Goal: Task Accomplishment & Management: Manage account settings

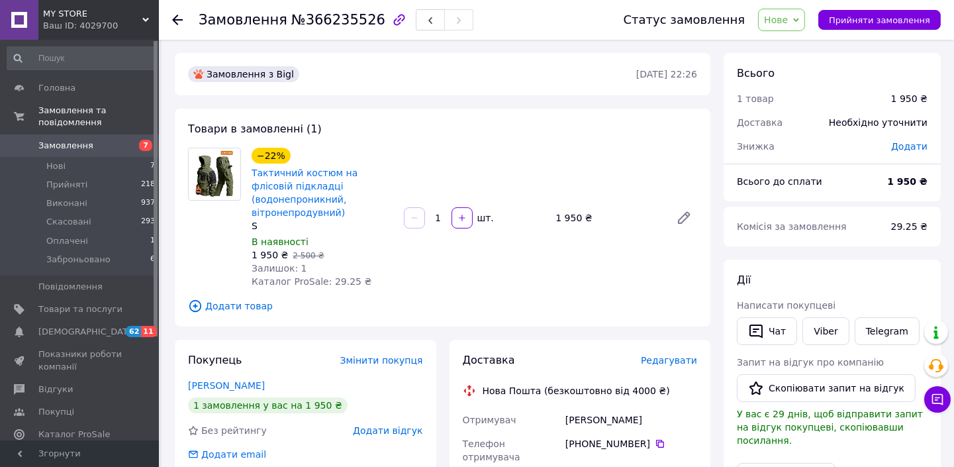
click at [788, 24] on span "Нове" at bounding box center [776, 20] width 24 height 11
click at [791, 46] on li "Прийнято" at bounding box center [797, 46] width 77 height 20
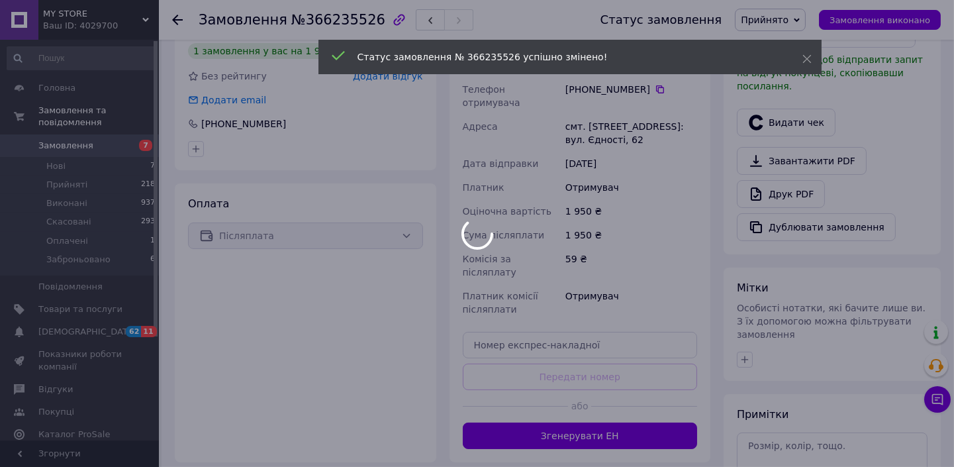
scroll to position [360, 0]
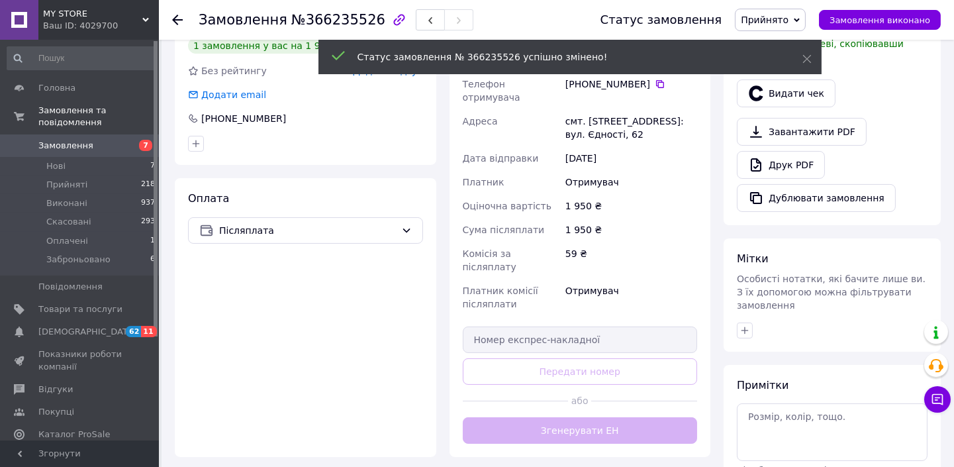
click at [591, 394] on div "Доставка Редагувати Нова Пошта (безкоштовно від 4000 ₴) Отримувач Фальковський …" at bounding box center [580, 218] width 235 height 450
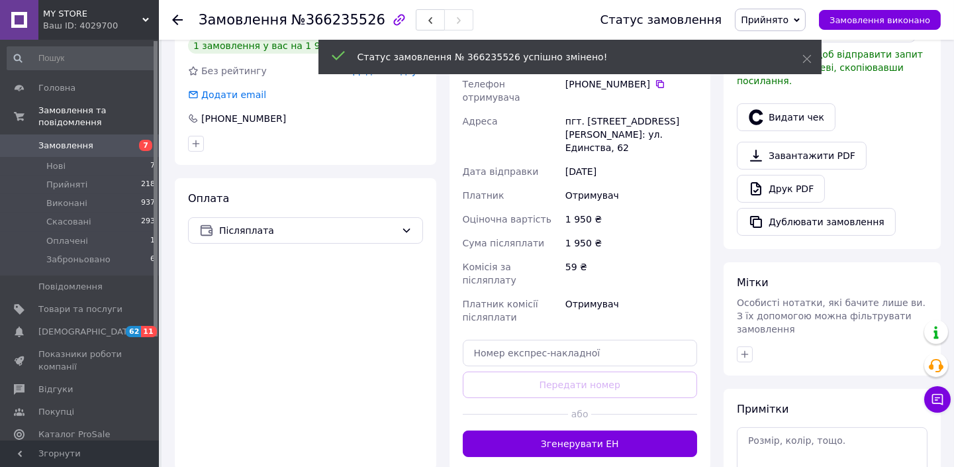
click at [591, 431] on button "Згенерувати ЕН" at bounding box center [580, 444] width 235 height 26
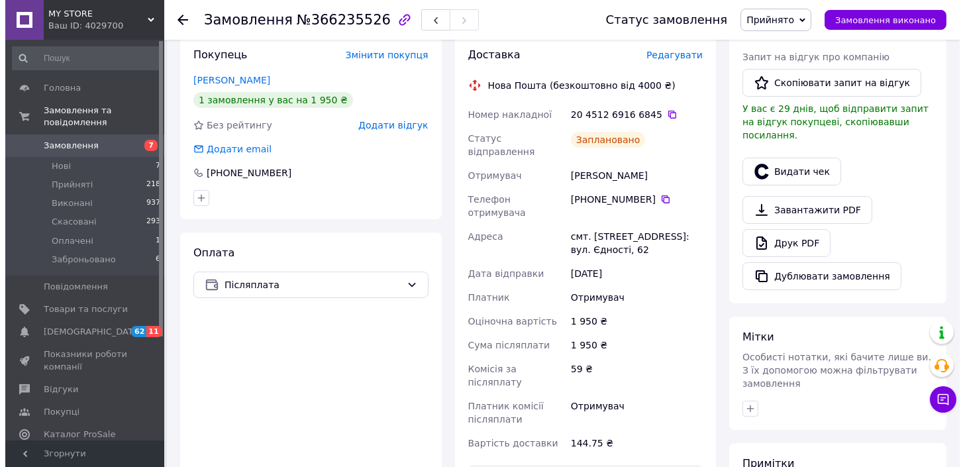
scroll to position [297, 0]
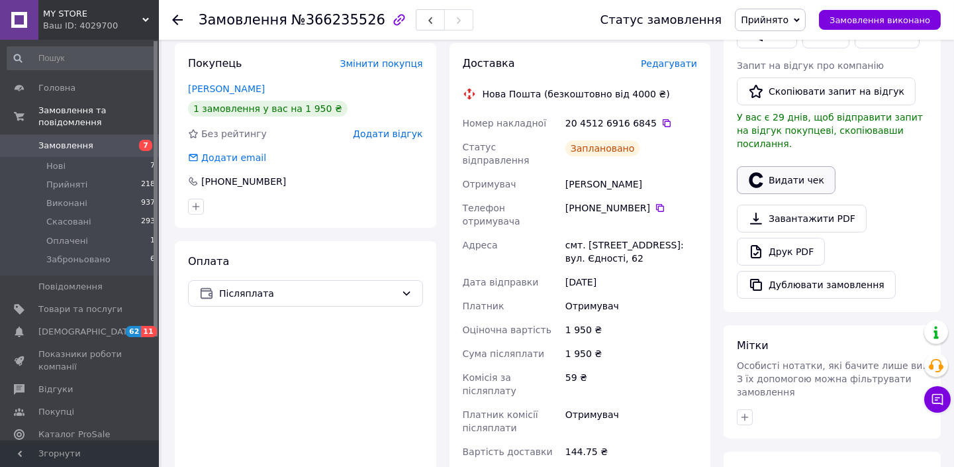
click at [795, 174] on button "Видати чек" at bounding box center [786, 180] width 99 height 28
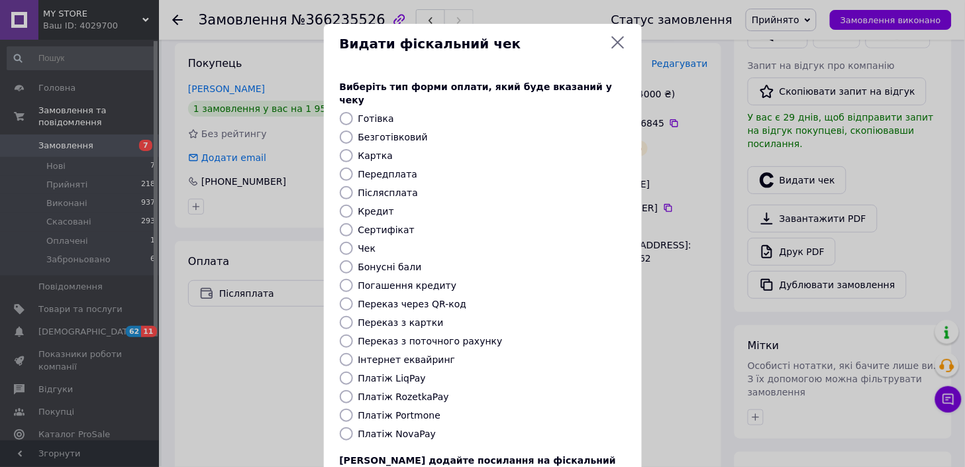
click at [383, 187] on label "Післясплата" at bounding box center [388, 192] width 60 height 11
click at [353, 186] on input "Післясплата" at bounding box center [346, 192] width 13 height 13
radio input "true"
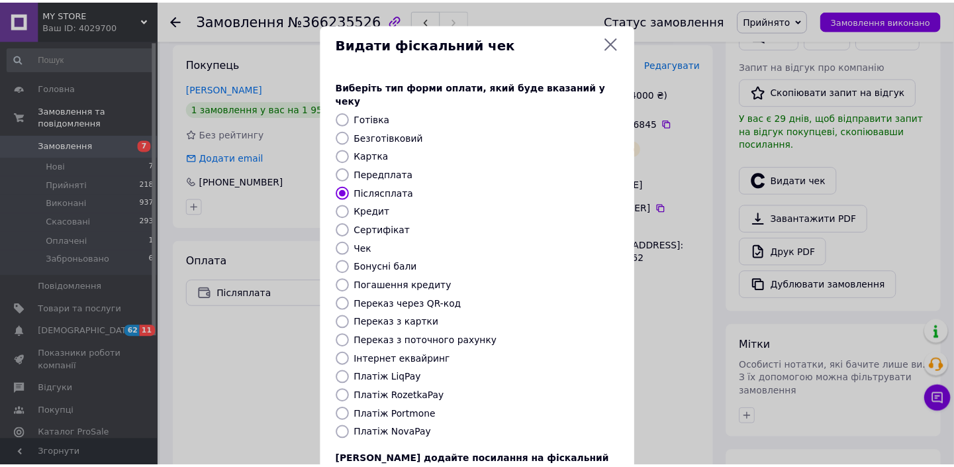
scroll to position [102, 0]
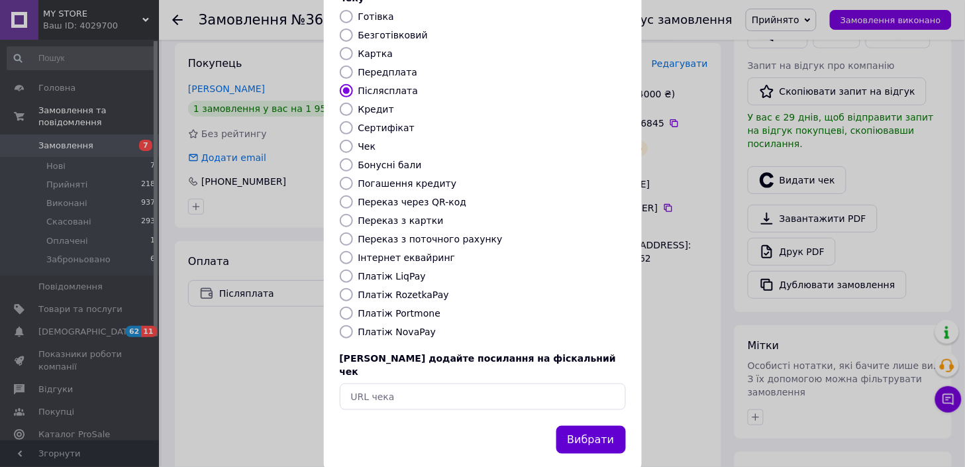
click at [605, 426] on button "Вибрати" at bounding box center [591, 440] width 70 height 28
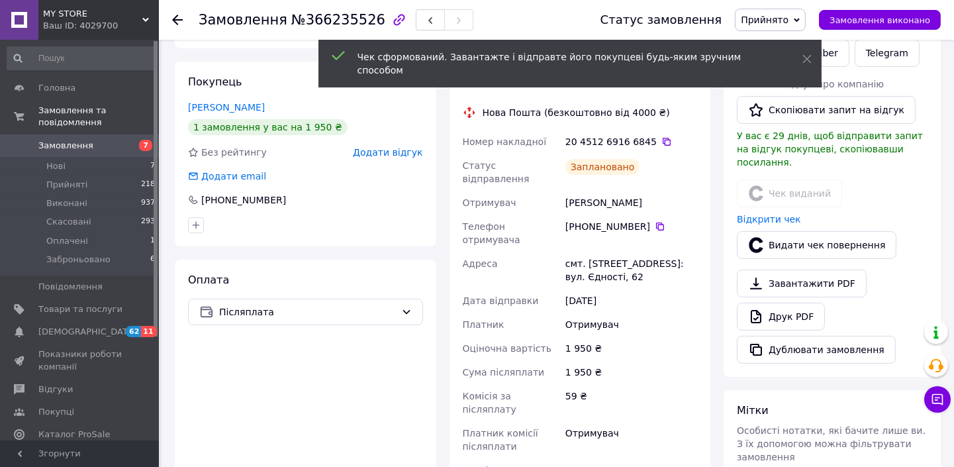
scroll to position [272, 0]
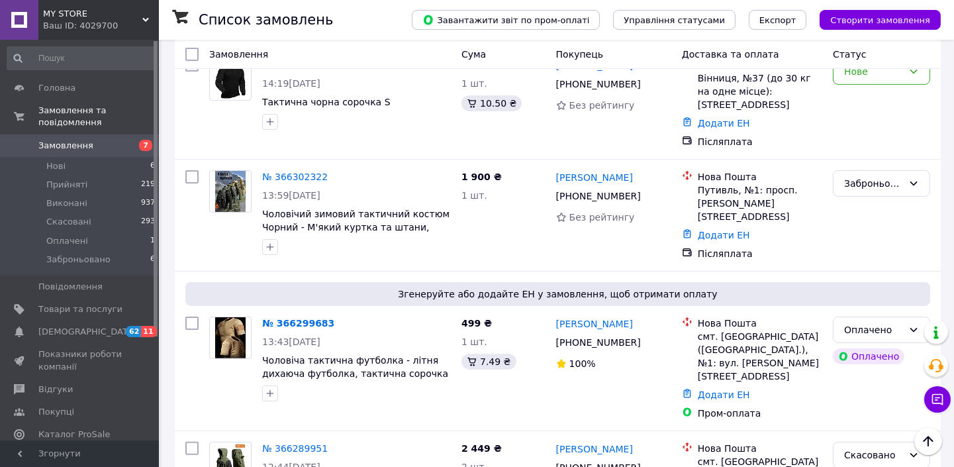
scroll to position [635, 0]
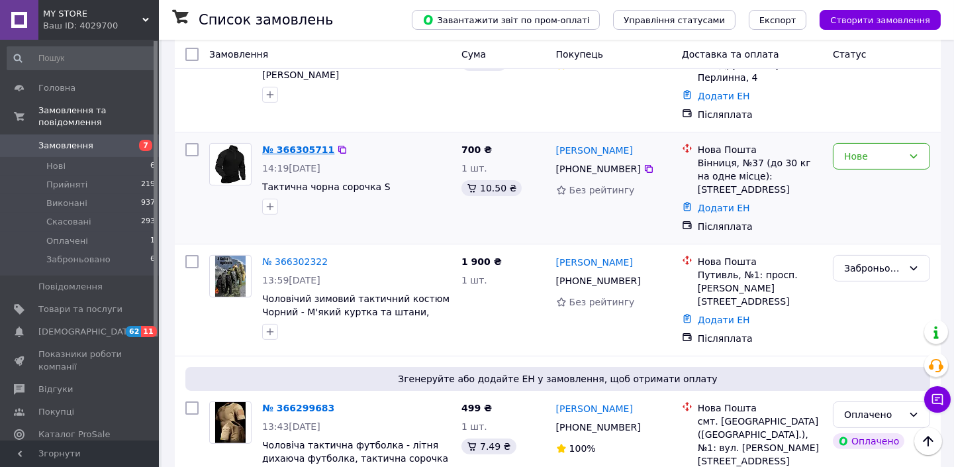
click at [276, 144] on link "№ 366305711" at bounding box center [298, 149] width 72 height 11
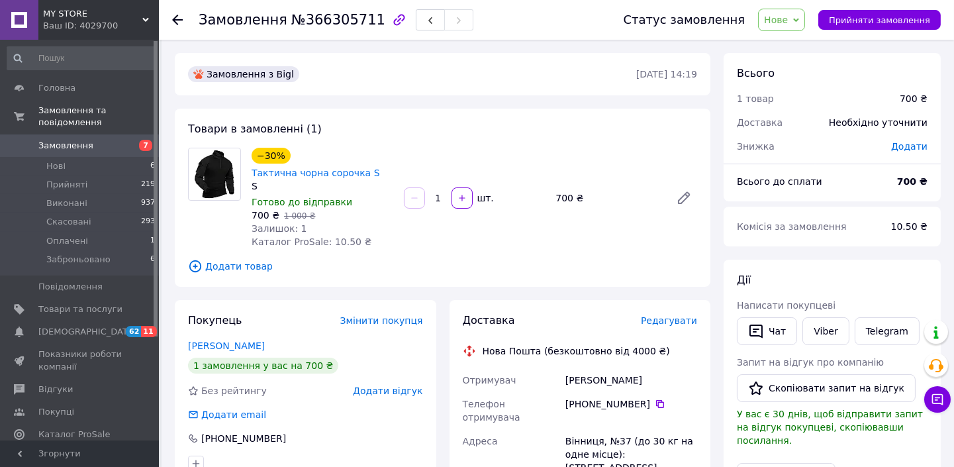
click at [780, 18] on span "Нове" at bounding box center [776, 20] width 24 height 11
click at [782, 42] on li "Прийнято" at bounding box center [797, 46] width 77 height 20
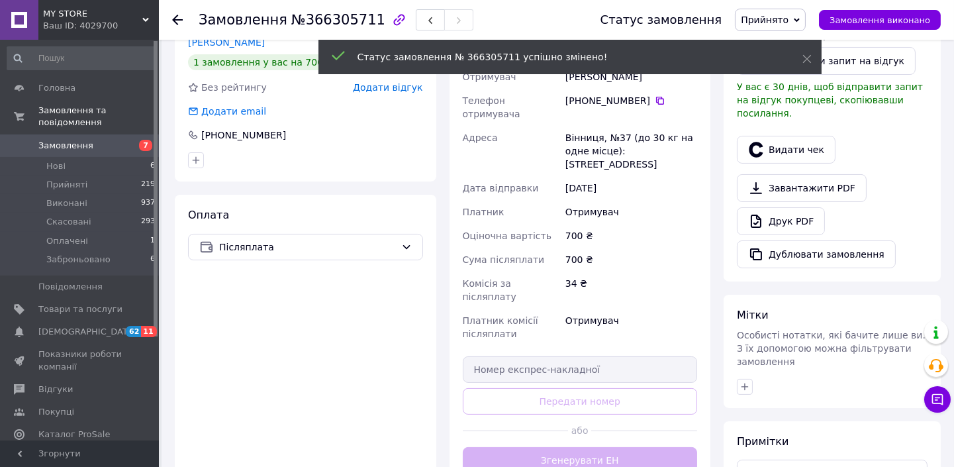
scroll to position [334, 0]
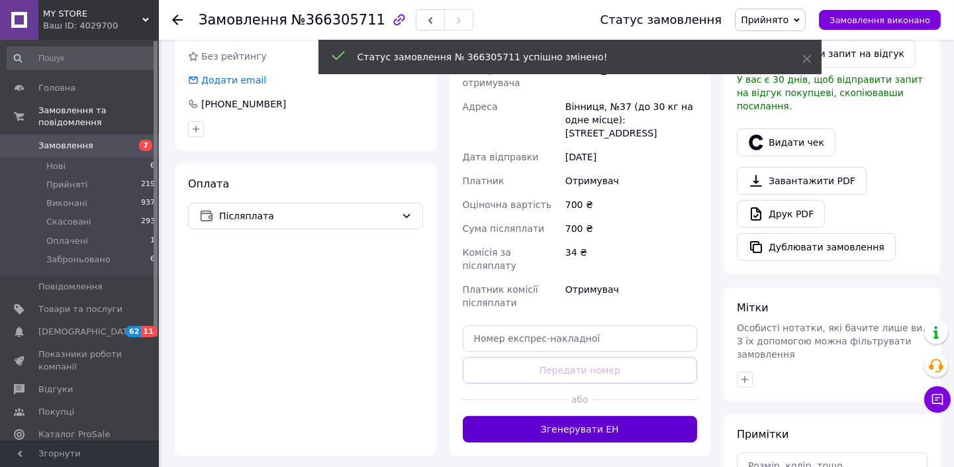
click at [578, 416] on button "Згенерувати ЕН" at bounding box center [580, 429] width 235 height 26
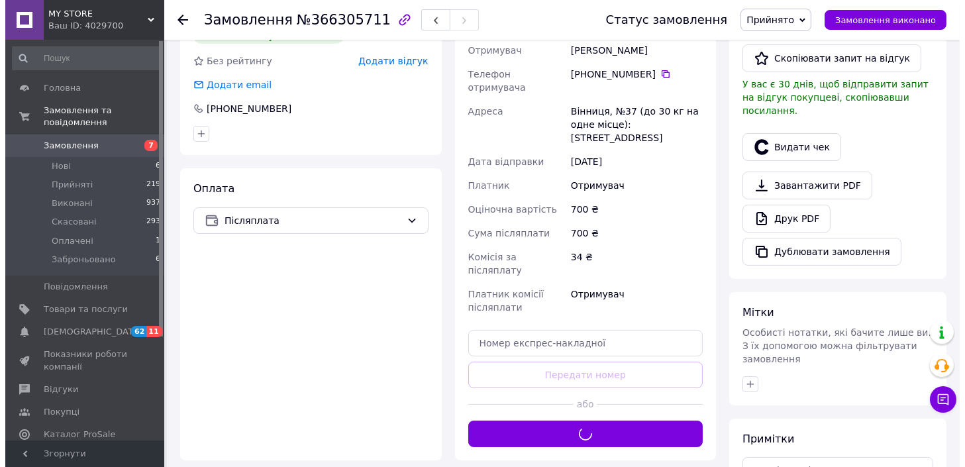
scroll to position [329, 0]
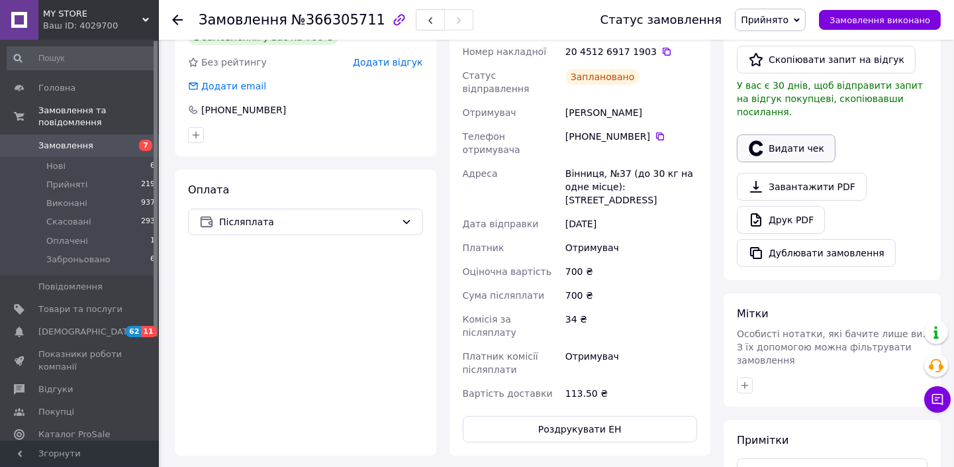
click at [786, 136] on button "Видати чек" at bounding box center [786, 148] width 99 height 28
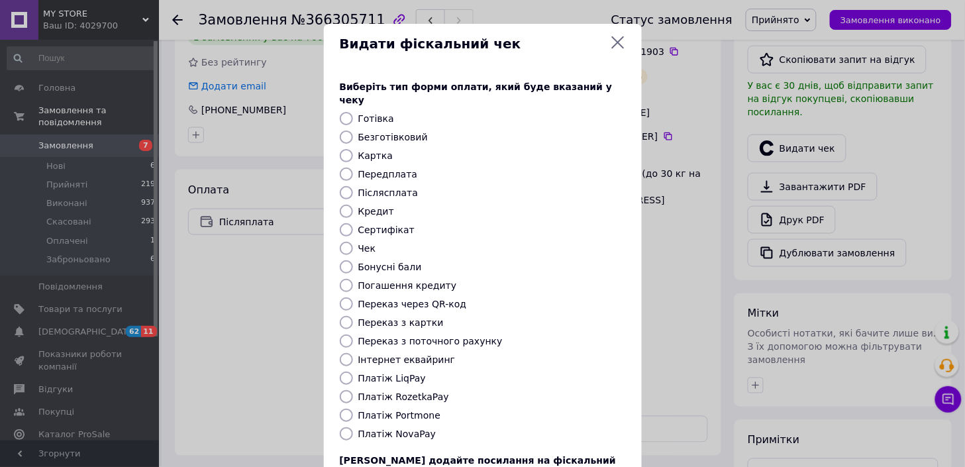
click at [378, 187] on label "Післясплата" at bounding box center [388, 192] width 60 height 11
click at [353, 186] on input "Післясплата" at bounding box center [346, 192] width 13 height 13
radio input "true"
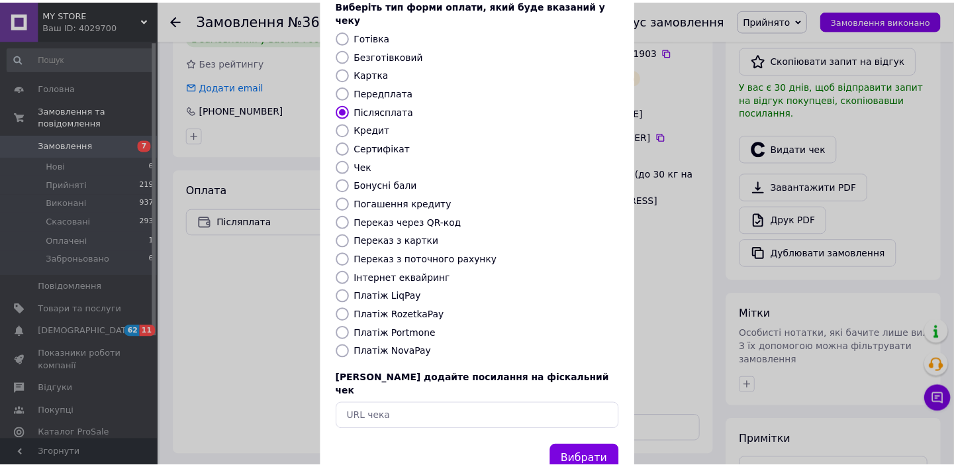
scroll to position [82, 0]
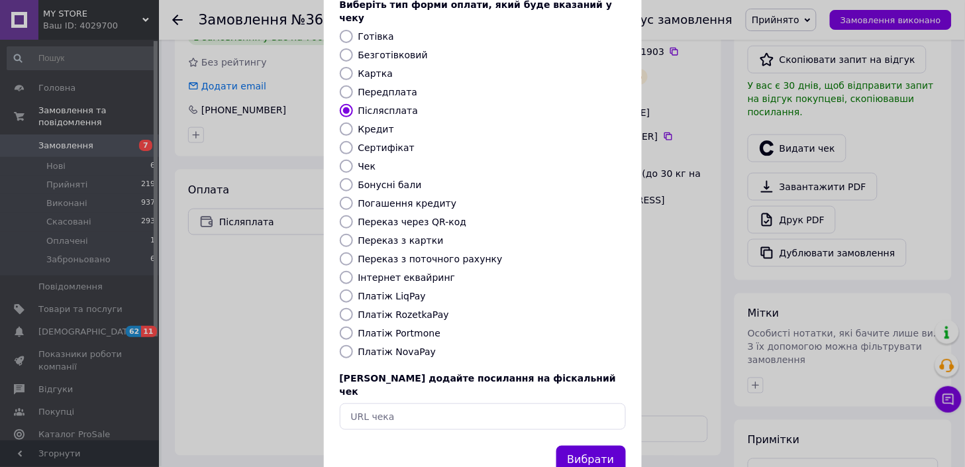
click at [601, 446] on button "Вибрати" at bounding box center [591, 460] width 70 height 28
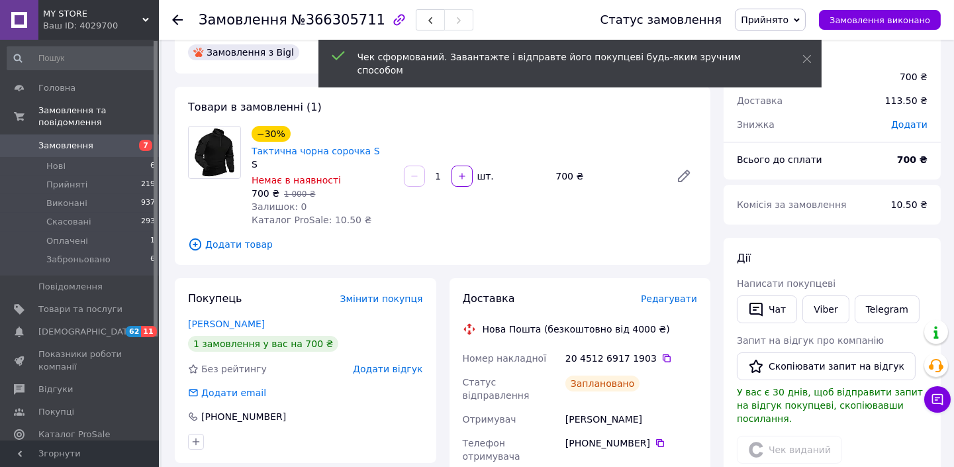
scroll to position [0, 0]
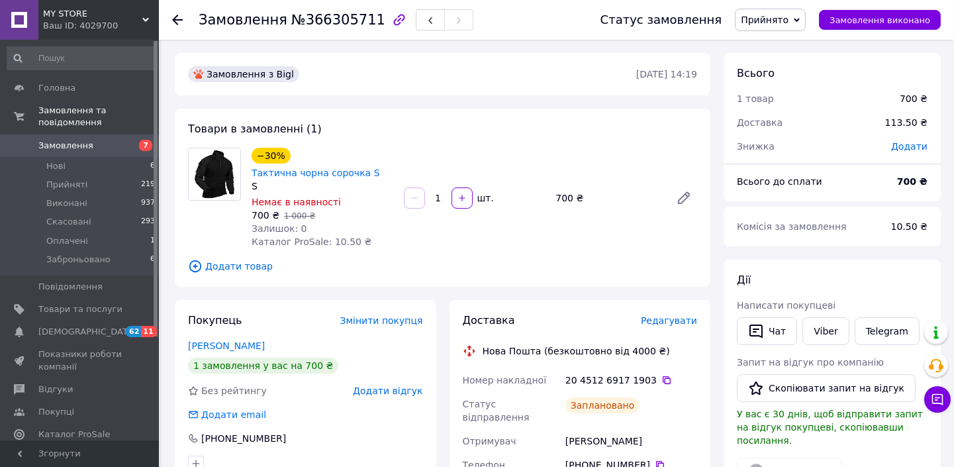
click at [177, 16] on use at bounding box center [177, 20] width 11 height 11
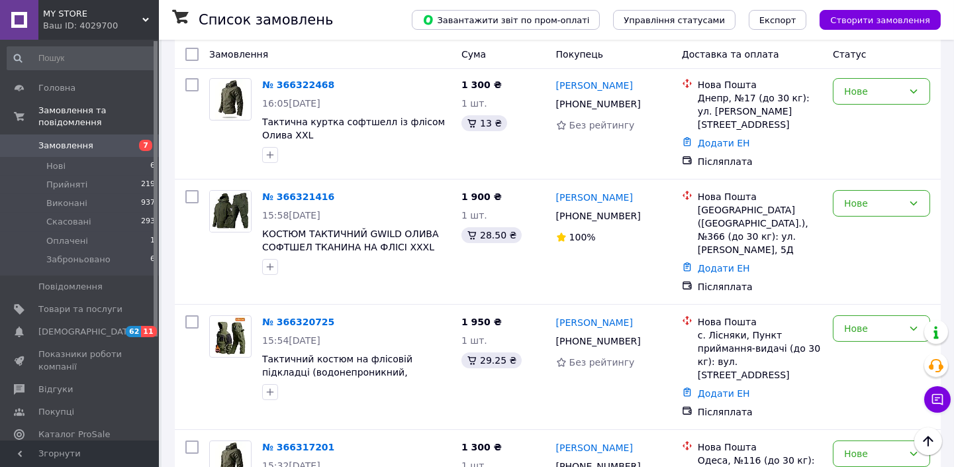
scroll to position [190, 0]
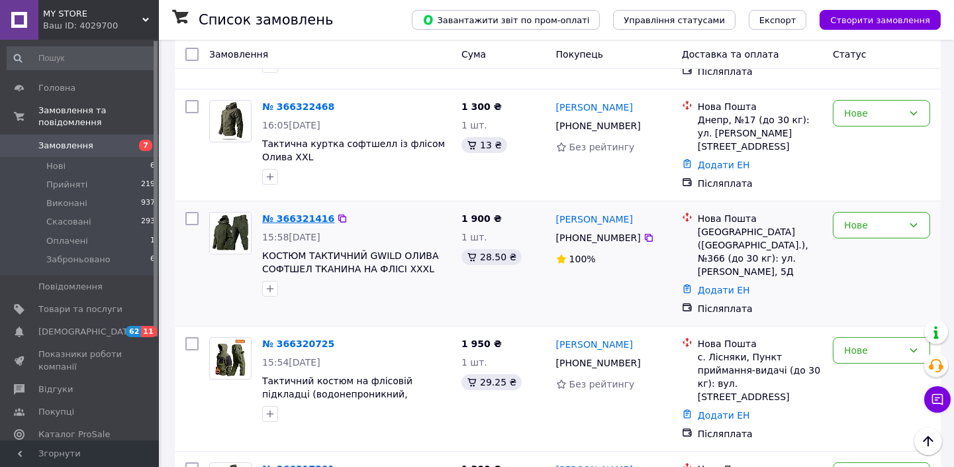
click at [283, 213] on link "№ 366321416" at bounding box center [298, 218] width 72 height 11
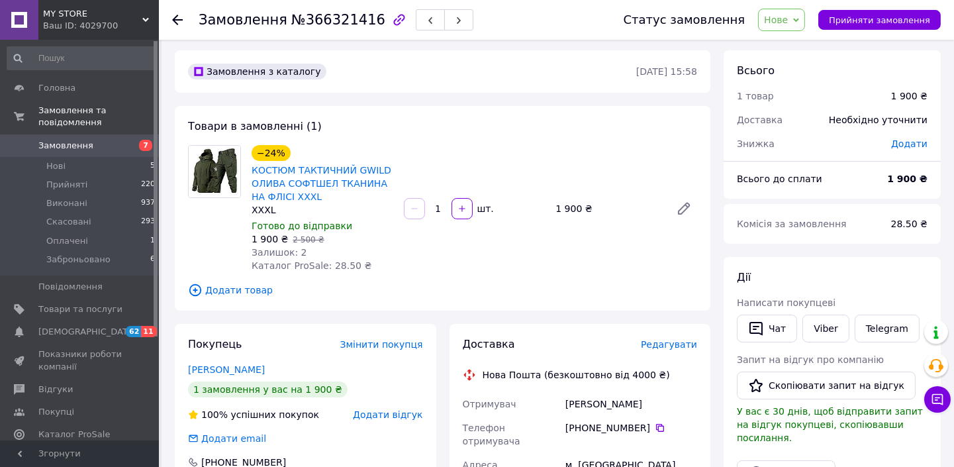
scroll to position [4, 0]
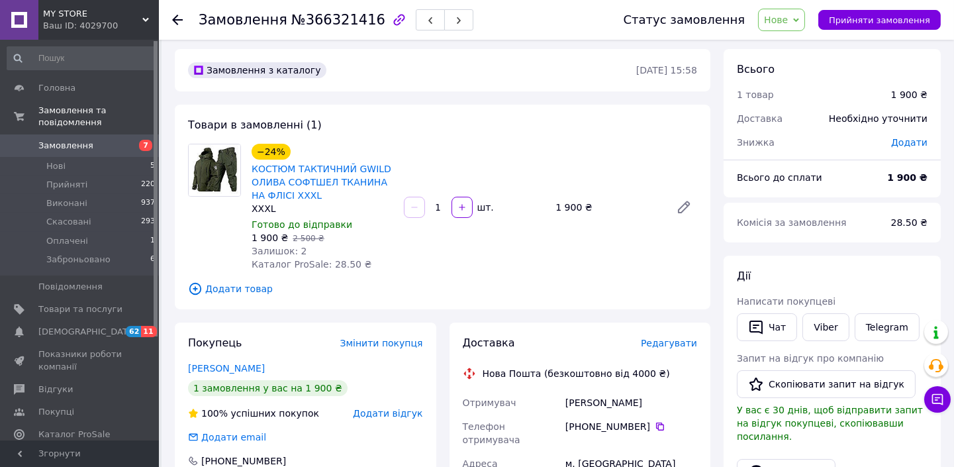
click at [805, 15] on span "Нове" at bounding box center [781, 20] width 47 height 23
click at [793, 46] on li "Прийнято" at bounding box center [797, 46] width 77 height 20
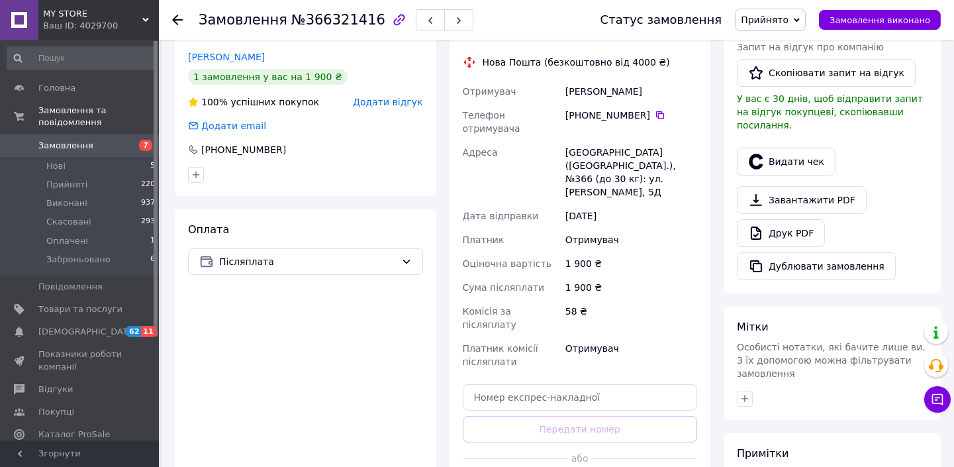
scroll to position [348, 0]
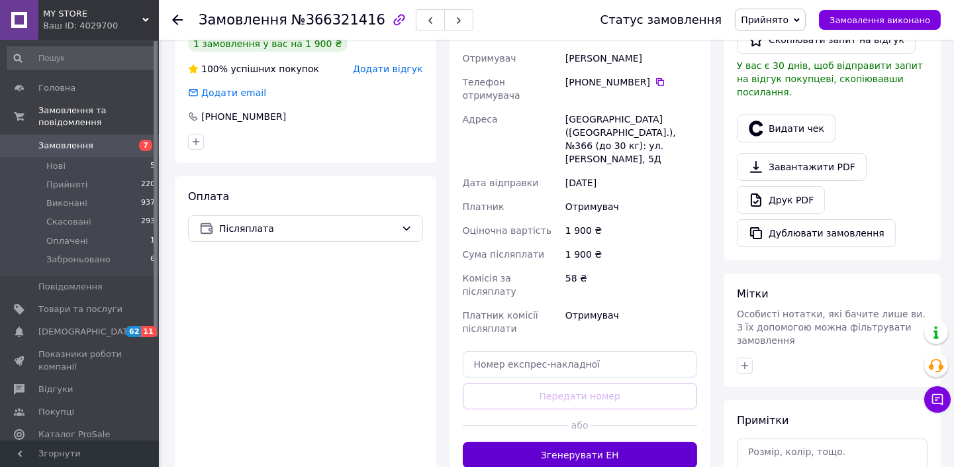
click at [588, 442] on button "Згенерувати ЕН" at bounding box center [580, 455] width 235 height 26
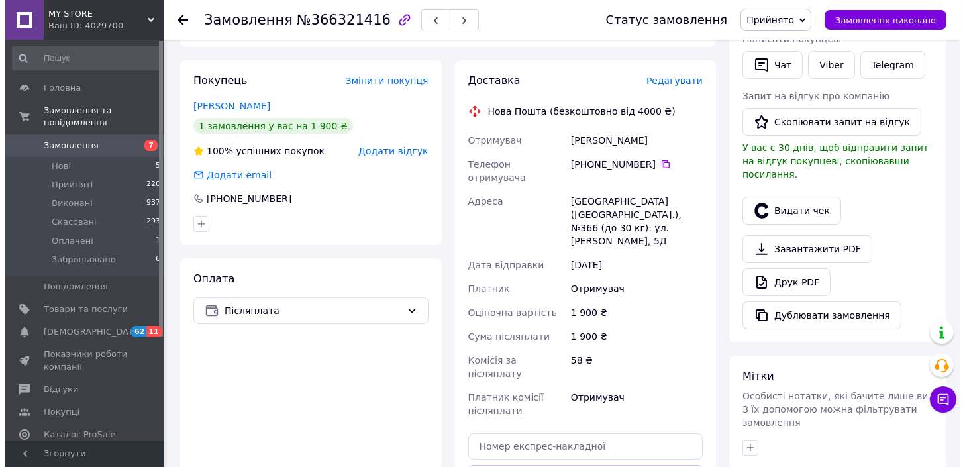
scroll to position [239, 0]
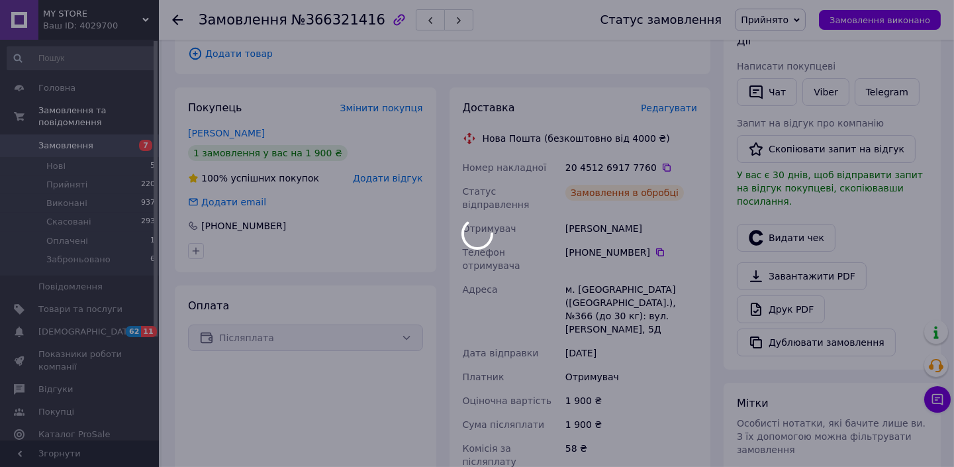
drag, startPoint x: 964, startPoint y: 238, endPoint x: 950, endPoint y: 221, distance: 23.1
click at [950, 221] on body "MY STORE Ваш ID: 4029700 Сайт MY STORE Кабінет покупця Перевірити стан системи …" at bounding box center [477, 229] width 954 height 937
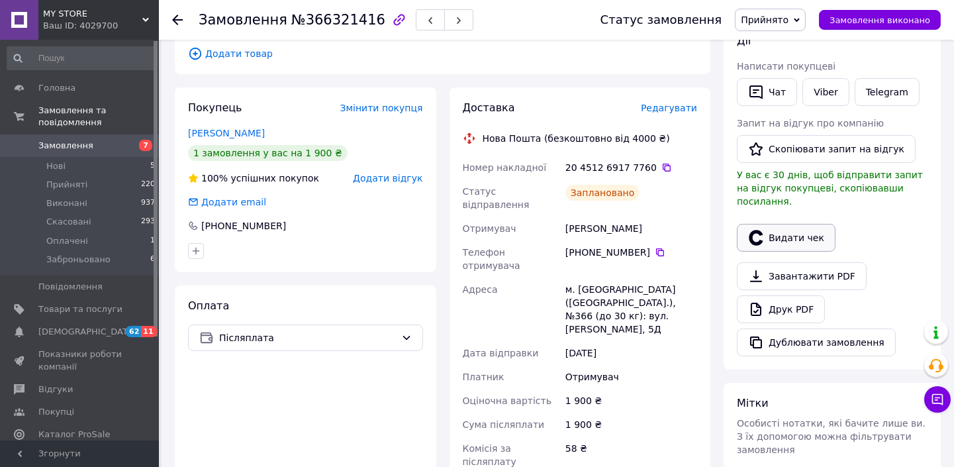
click at [765, 234] on button "Видати чек" at bounding box center [786, 238] width 99 height 28
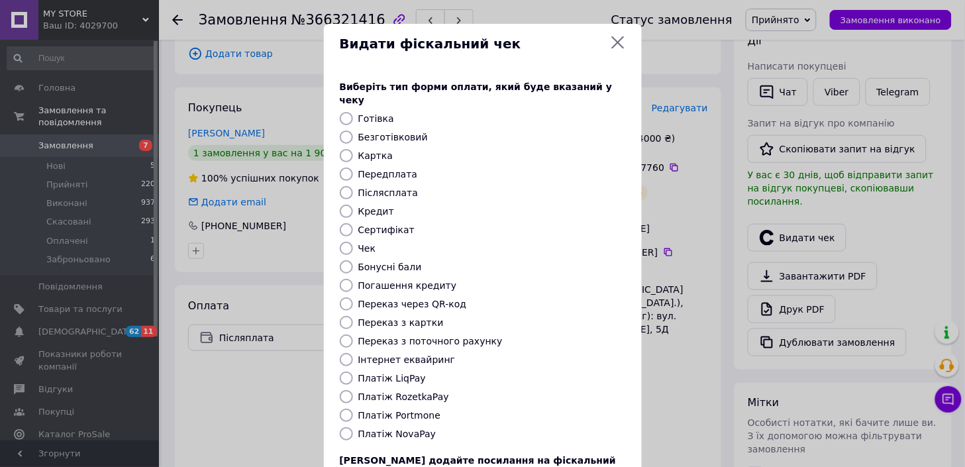
click at [358, 187] on label "Післясплата" at bounding box center [388, 192] width 60 height 11
click at [353, 186] on input "Післясплата" at bounding box center [346, 192] width 13 height 13
radio input "true"
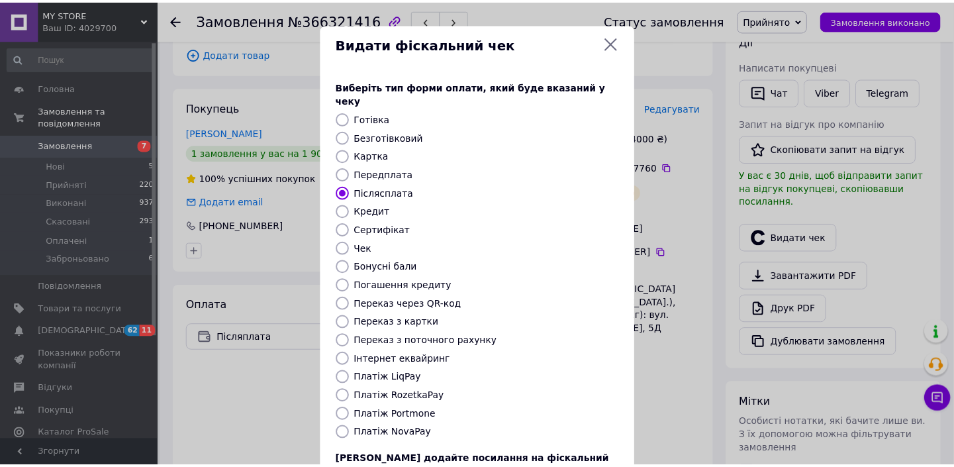
scroll to position [102, 0]
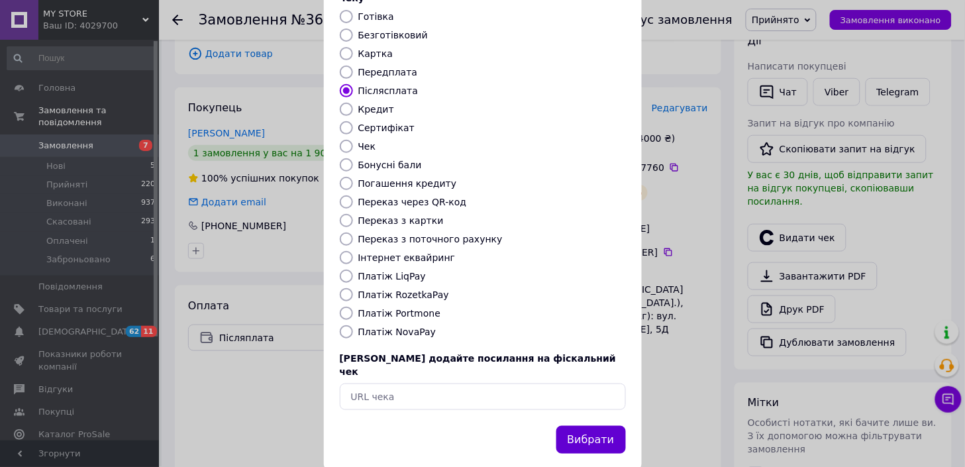
click at [583, 426] on button "Вибрати" at bounding box center [591, 440] width 70 height 28
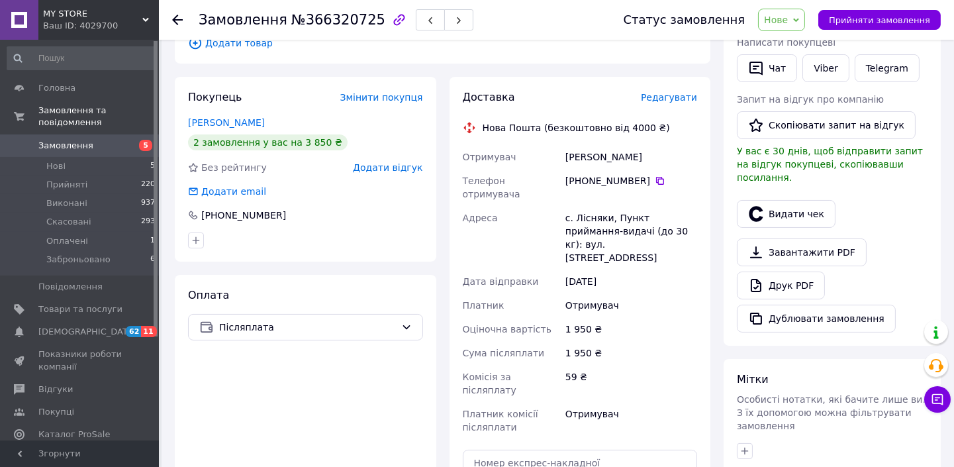
scroll to position [444, 0]
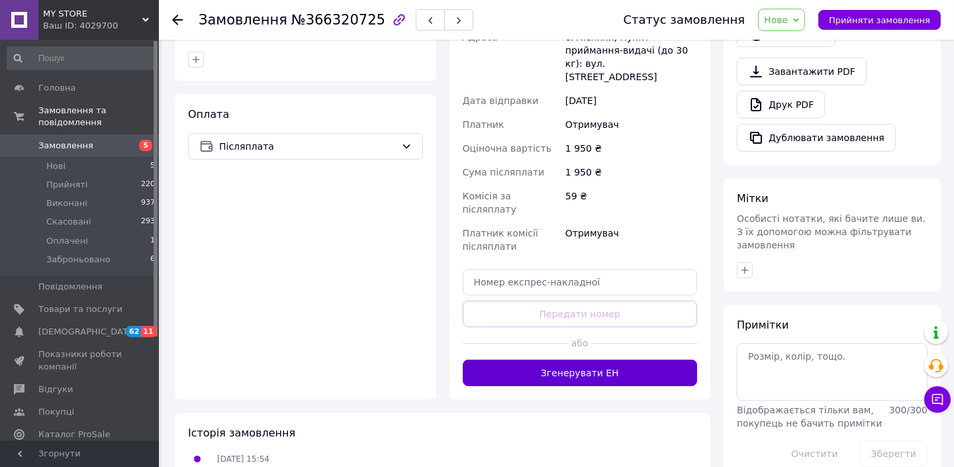
click at [558, 360] on button "Згенерувати ЕН" at bounding box center [580, 373] width 235 height 26
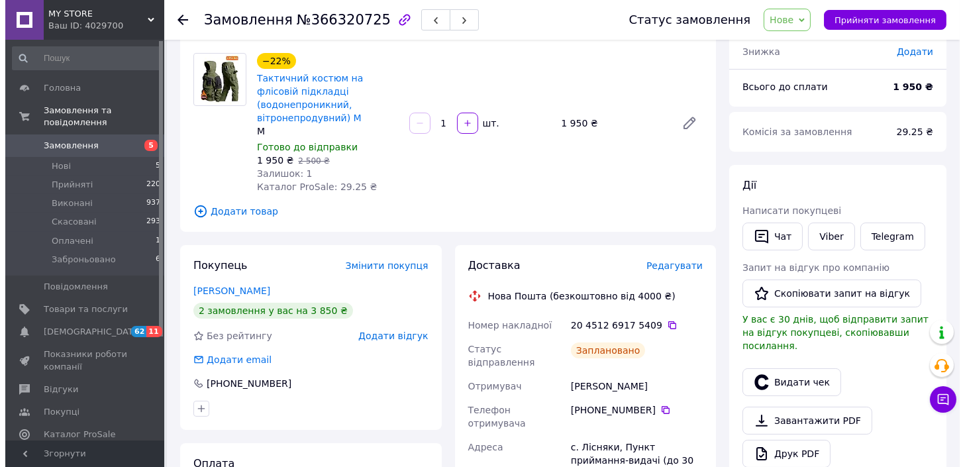
scroll to position [85, 0]
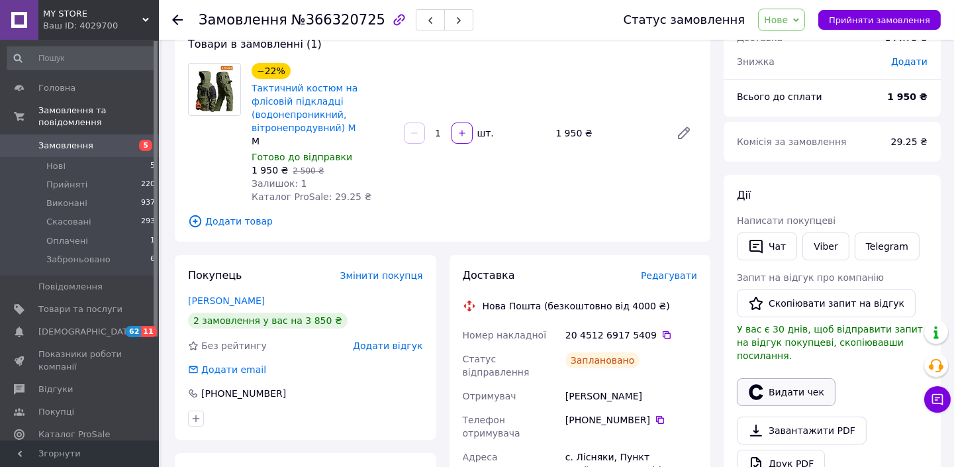
click at [778, 387] on button "Видати чек" at bounding box center [786, 392] width 99 height 28
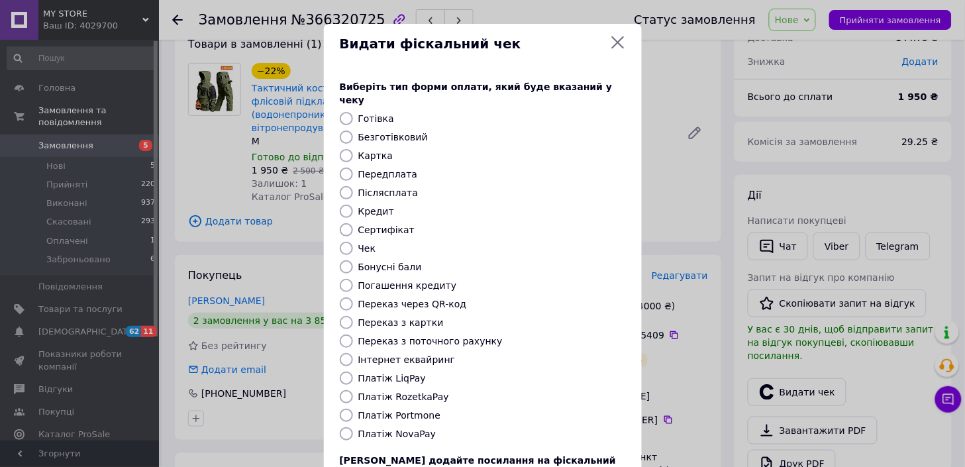
click at [360, 187] on label "Післясплата" at bounding box center [388, 192] width 60 height 11
click at [353, 186] on input "Післясплата" at bounding box center [346, 192] width 13 height 13
radio input "true"
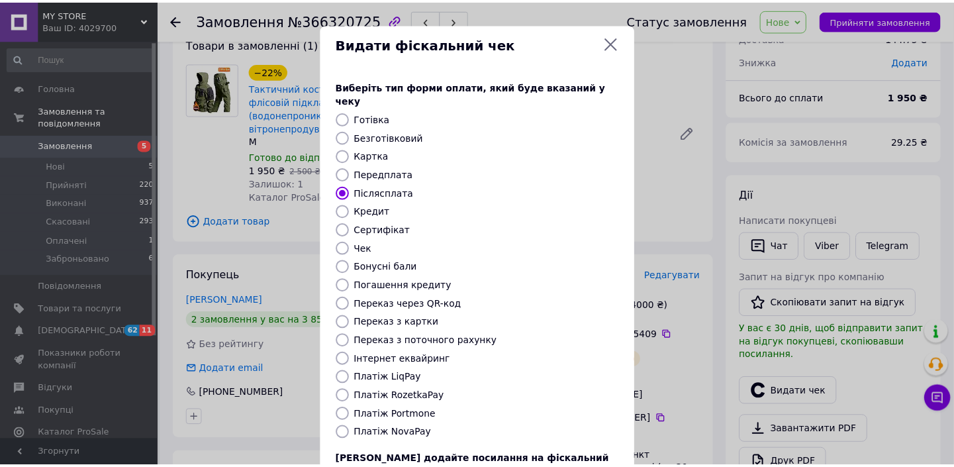
scroll to position [84, 0]
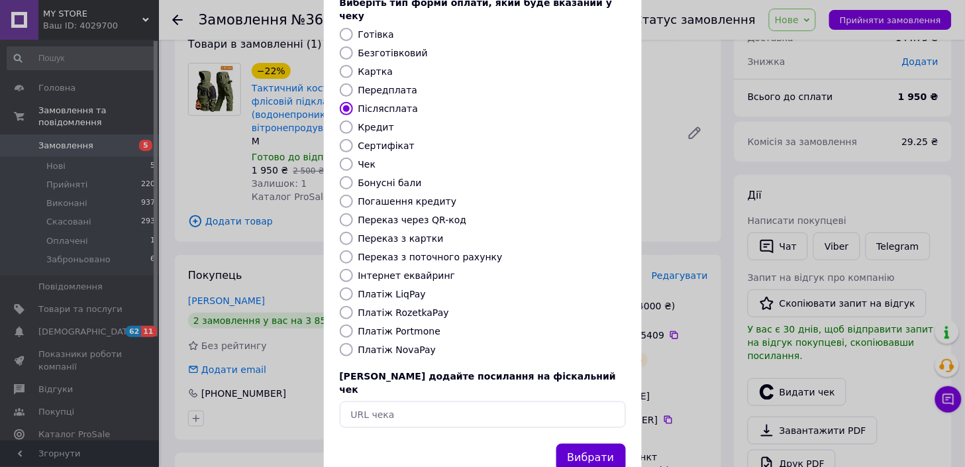
click at [583, 444] on button "Вибрати" at bounding box center [591, 458] width 70 height 28
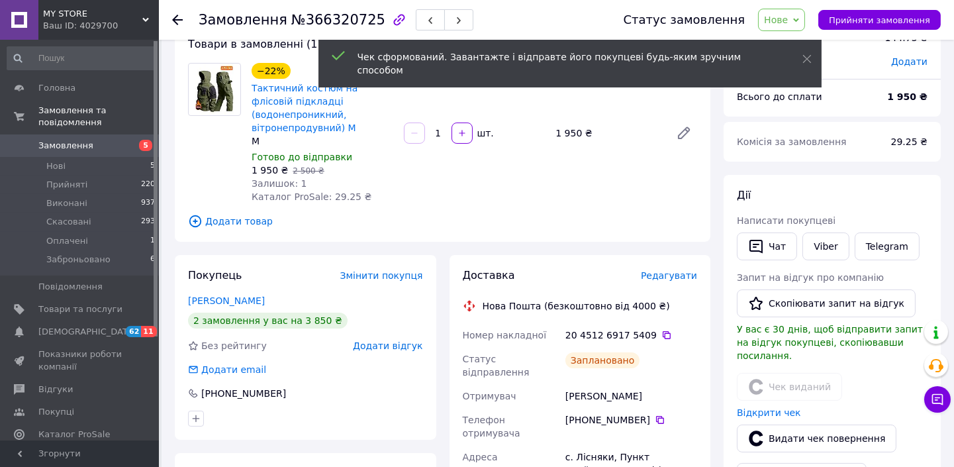
click at [788, 18] on span "Нове" at bounding box center [776, 20] width 24 height 11
click at [833, 41] on li "Прийнято" at bounding box center [797, 46] width 77 height 20
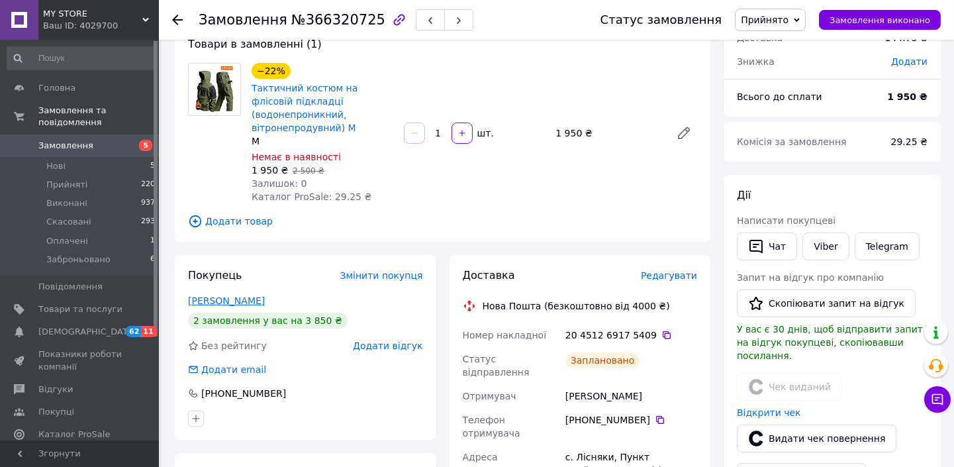
click at [230, 295] on link "Піцик Андрій" at bounding box center [226, 300] width 77 height 11
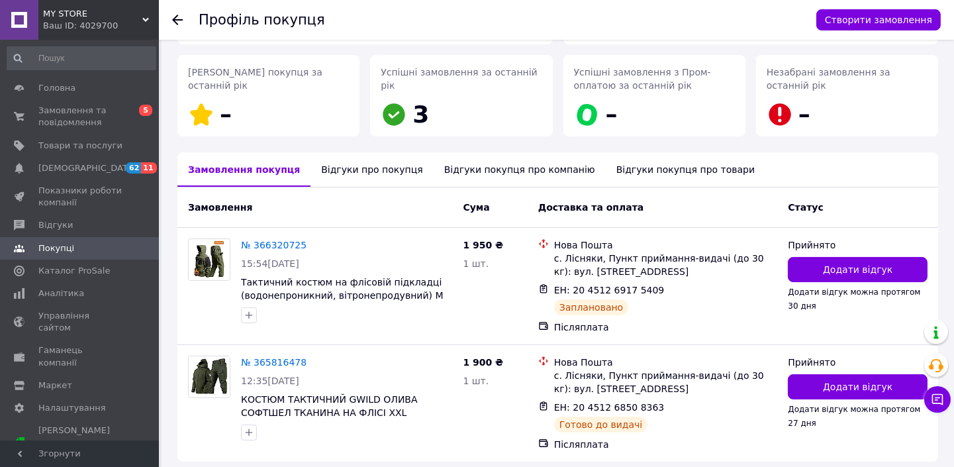
scroll to position [240, 0]
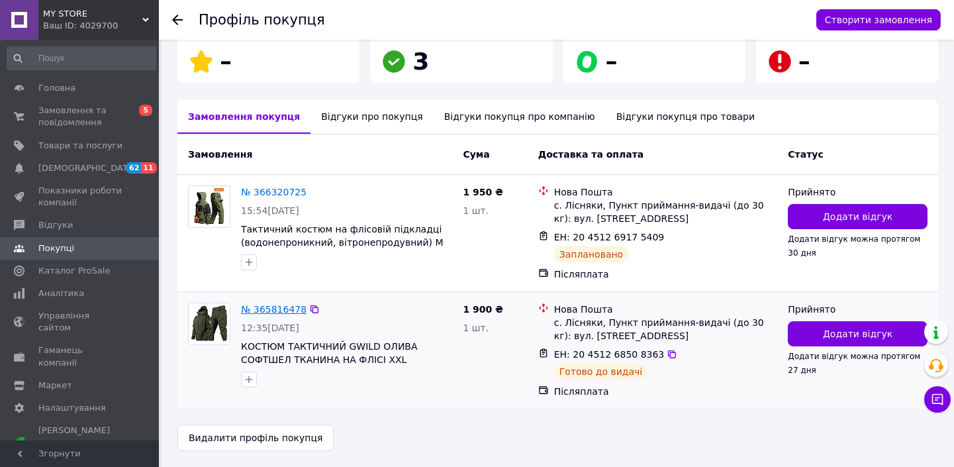
click at [269, 310] on link "№ 365816478" at bounding box center [274, 309] width 66 height 11
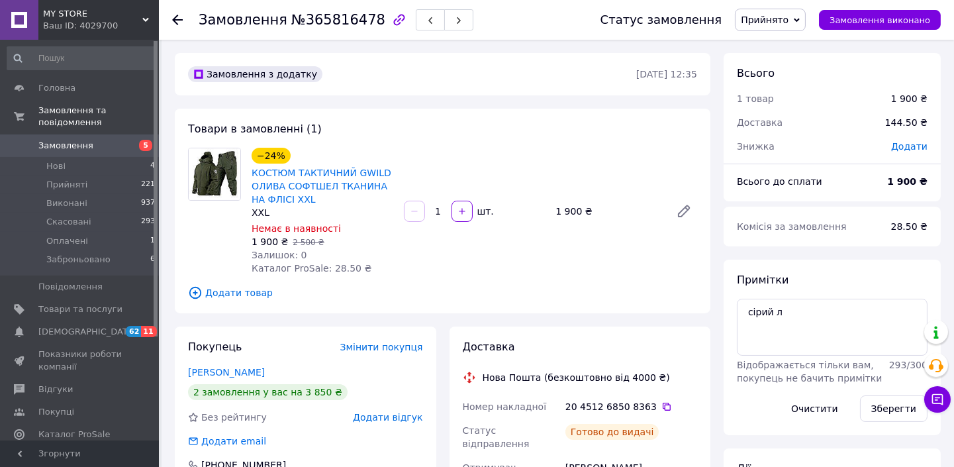
click at [177, 17] on icon at bounding box center [177, 20] width 11 height 11
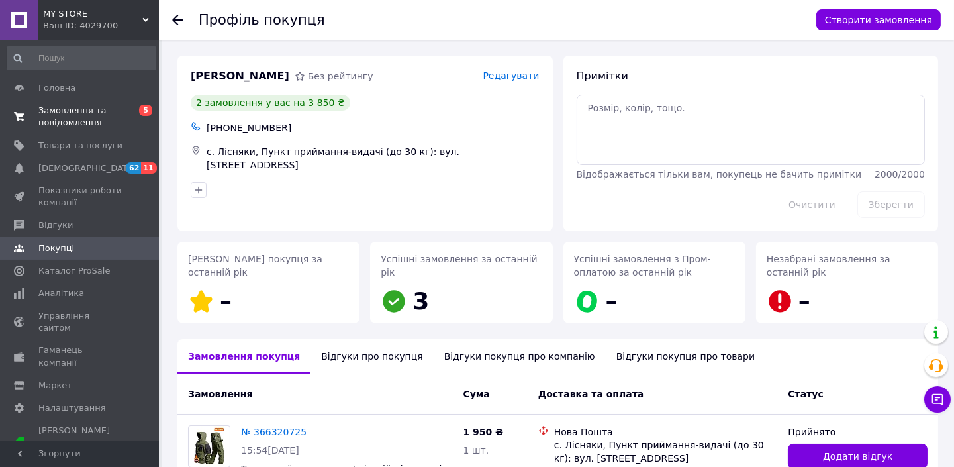
click at [48, 111] on span "Замовлення та повідомлення" at bounding box center [80, 117] width 84 height 24
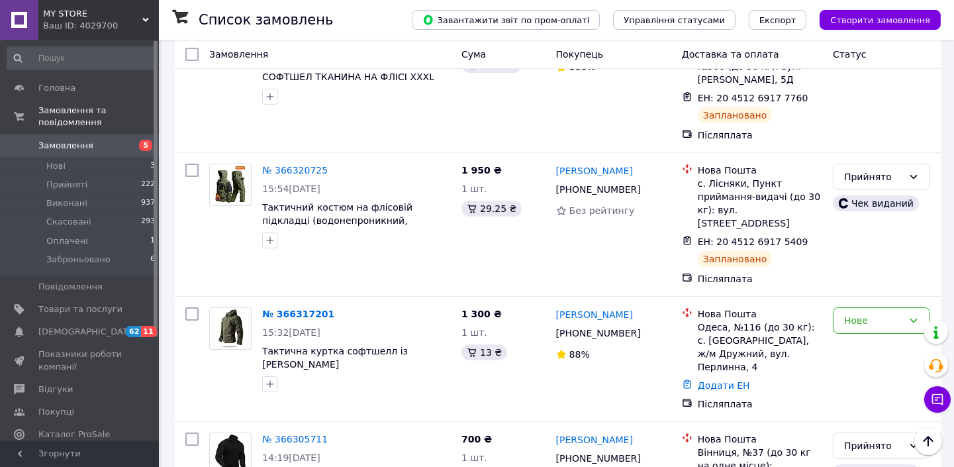
scroll to position [404, 0]
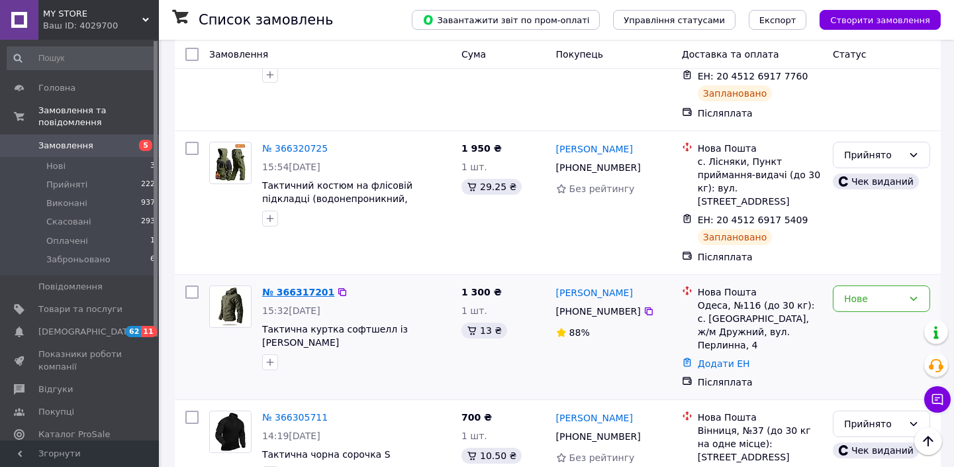
click at [306, 287] on link "№ 366317201" at bounding box center [298, 292] width 72 height 11
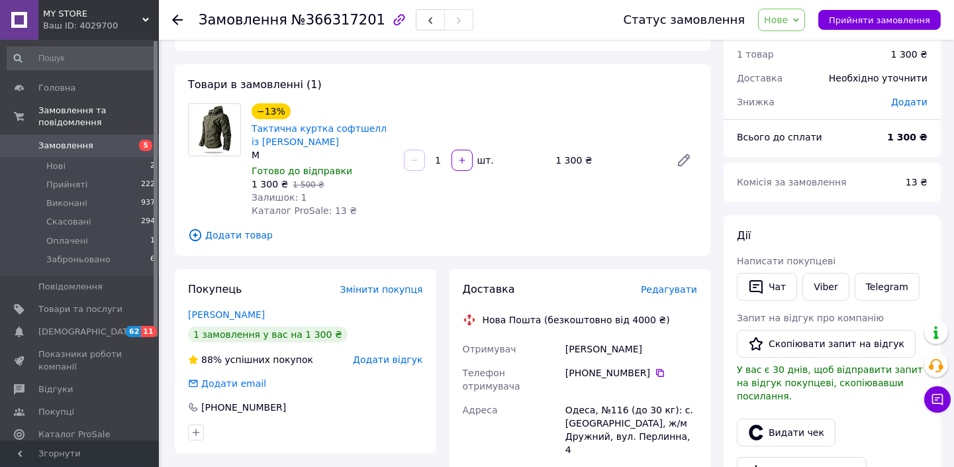
scroll to position [38, 0]
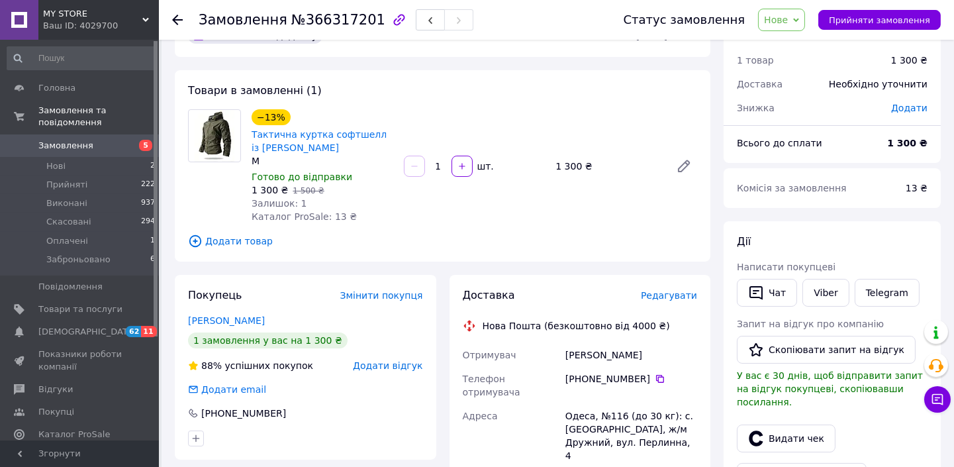
click at [241, 239] on span "Додати товар" at bounding box center [442, 241] width 509 height 15
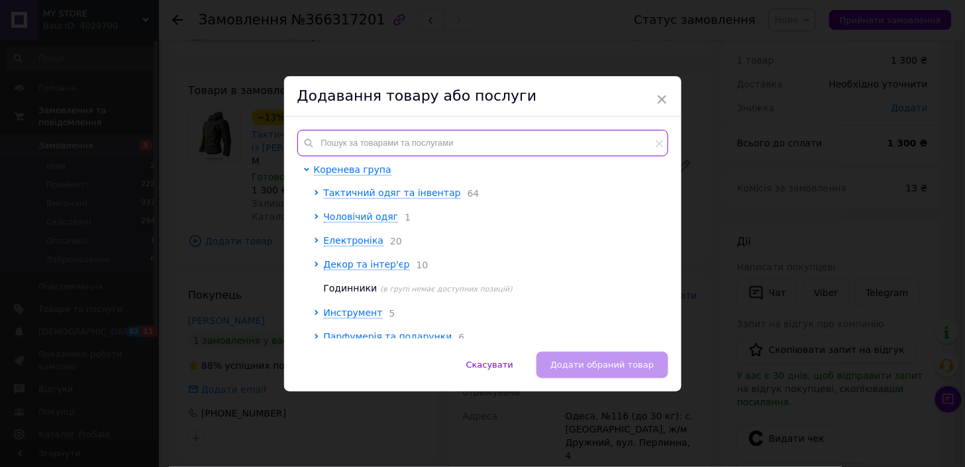
click at [374, 141] on input "text" at bounding box center [482, 143] width 371 height 26
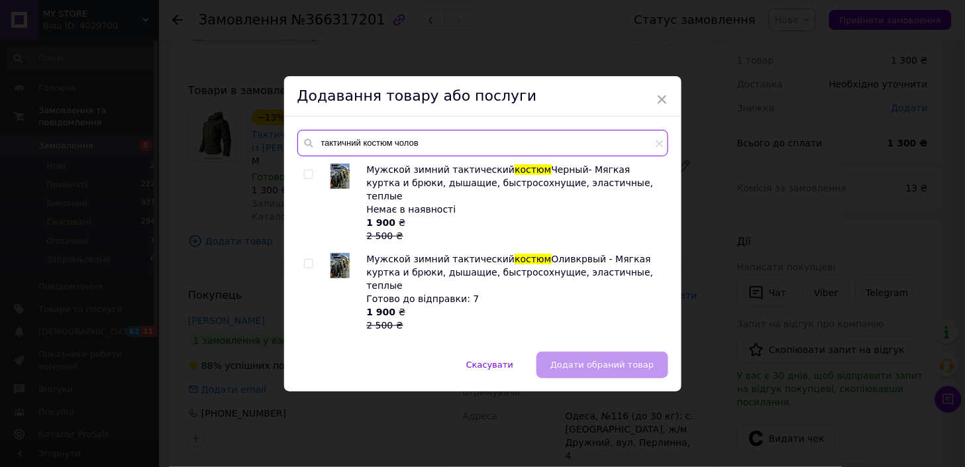
type input "тактичний костюм чолов"
click at [306, 174] on input "checkbox" at bounding box center [308, 174] width 9 height 9
checkbox input "true"
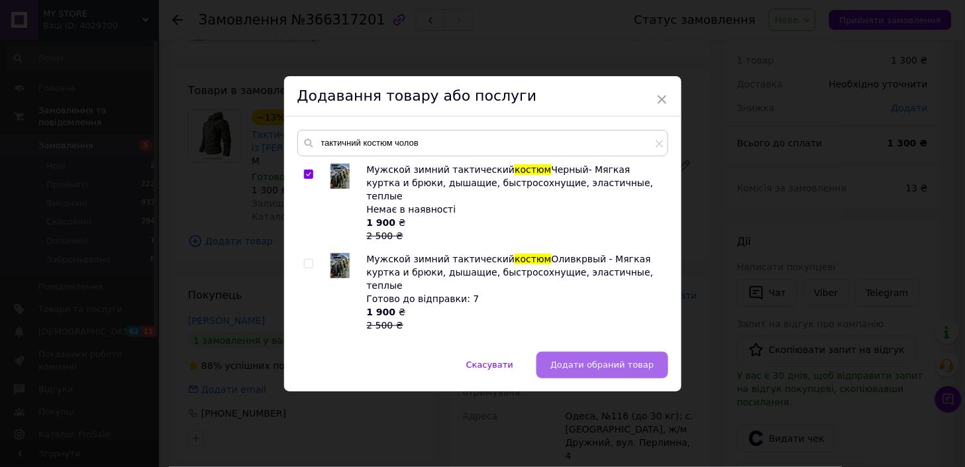
click at [620, 358] on button "Додати обраний товар" at bounding box center [601, 365] width 131 height 26
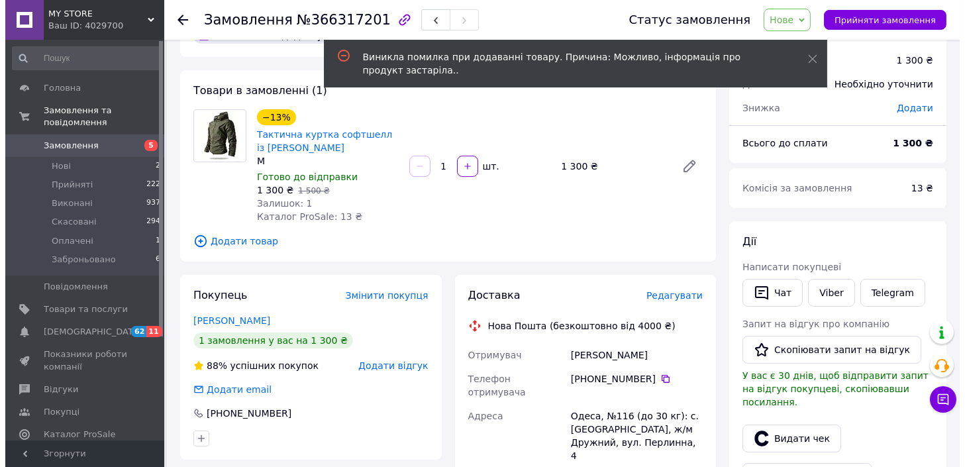
scroll to position [0, 0]
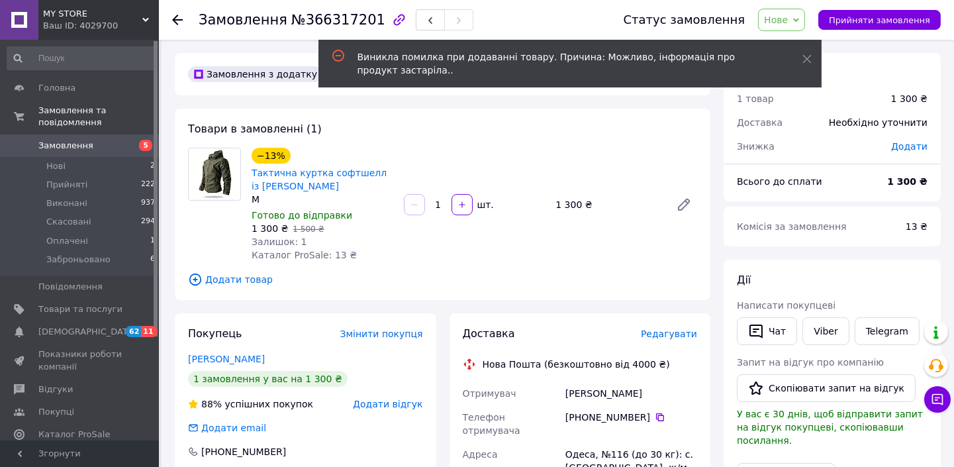
click at [225, 276] on span "Додати товар" at bounding box center [442, 279] width 509 height 15
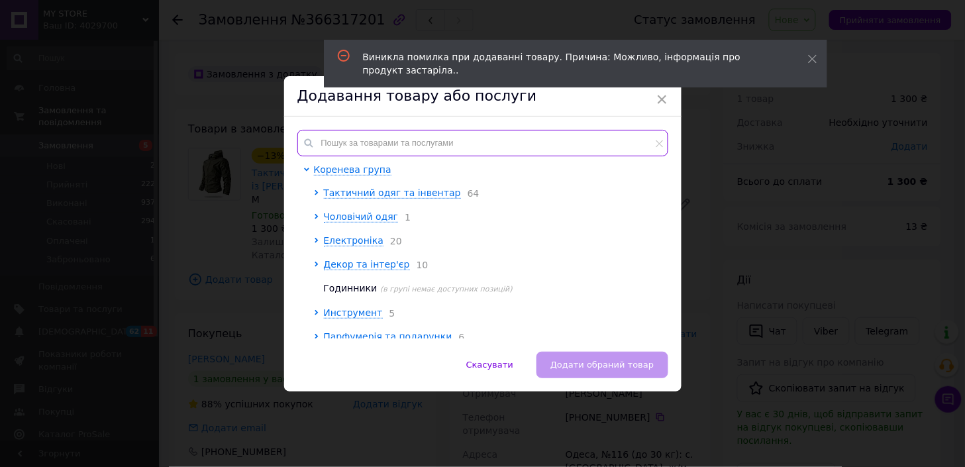
click at [374, 141] on input "text" at bounding box center [482, 143] width 371 height 26
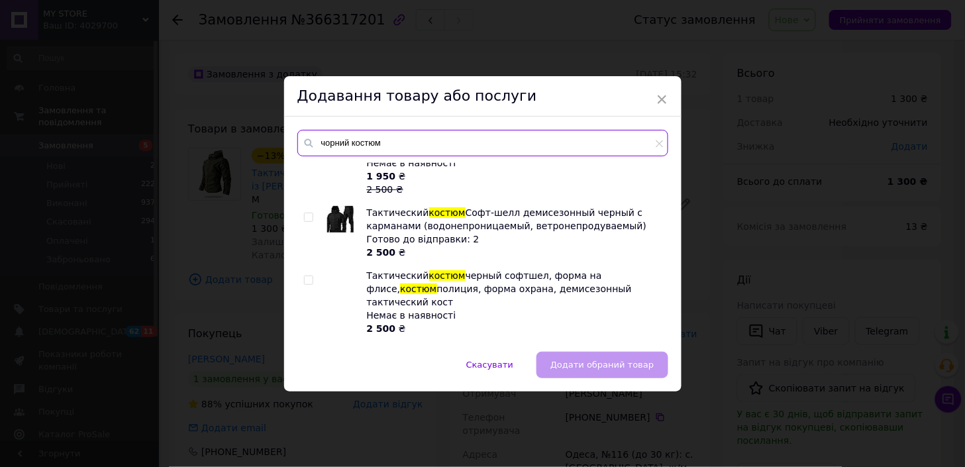
scroll to position [127, 0]
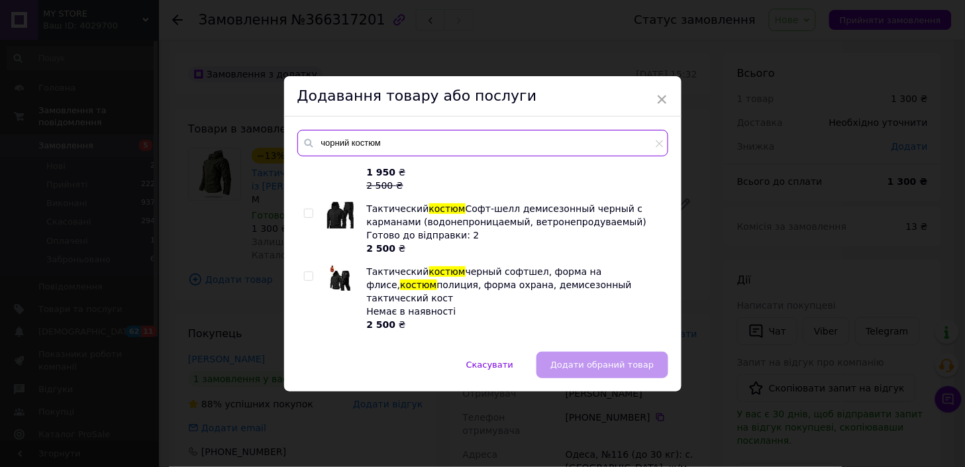
type input "чорний костюм"
drag, startPoint x: 665, startPoint y: 210, endPoint x: 663, endPoint y: 225, distance: 15.4
click at [663, 225] on div "Тактический Черный Демисезонный костюм (водонепроницаемый, ветронепродуваемый) …" at bounding box center [482, 251] width 370 height 176
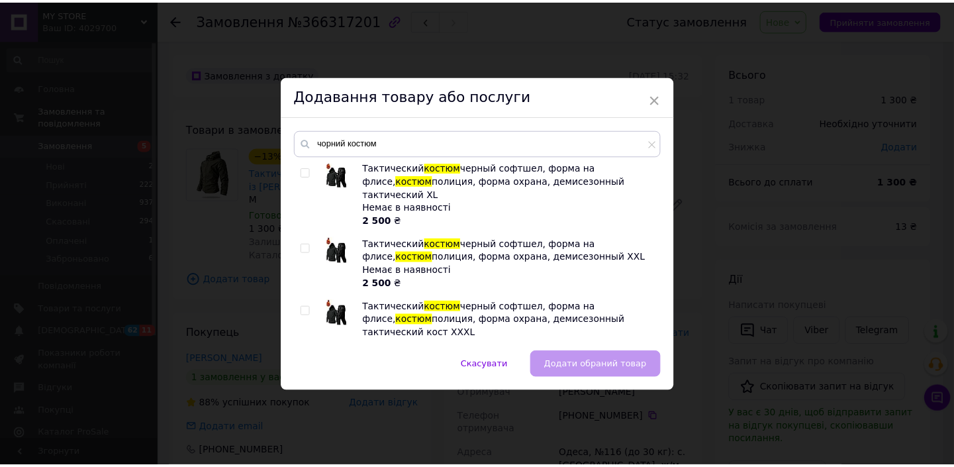
scroll to position [481, 0]
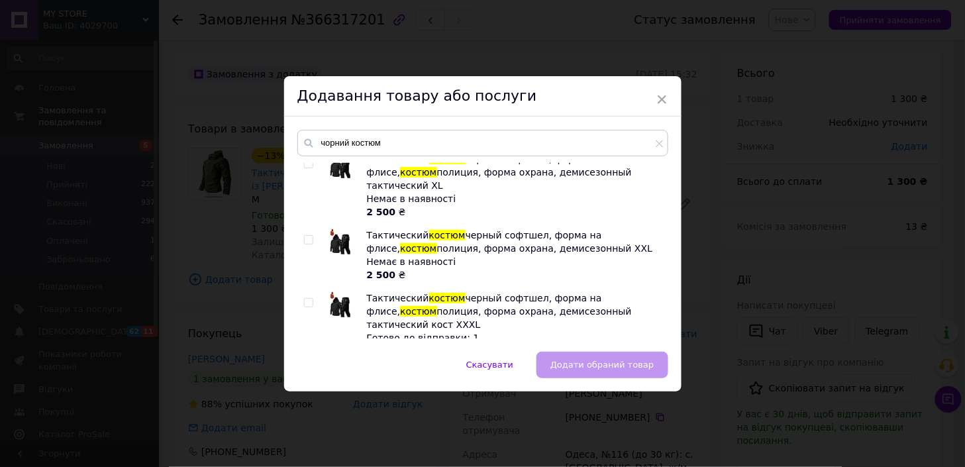
click at [306, 299] on input "checkbox" at bounding box center [308, 303] width 9 height 9
checkbox input "true"
click at [606, 372] on button "Додати обраний товар" at bounding box center [601, 365] width 131 height 26
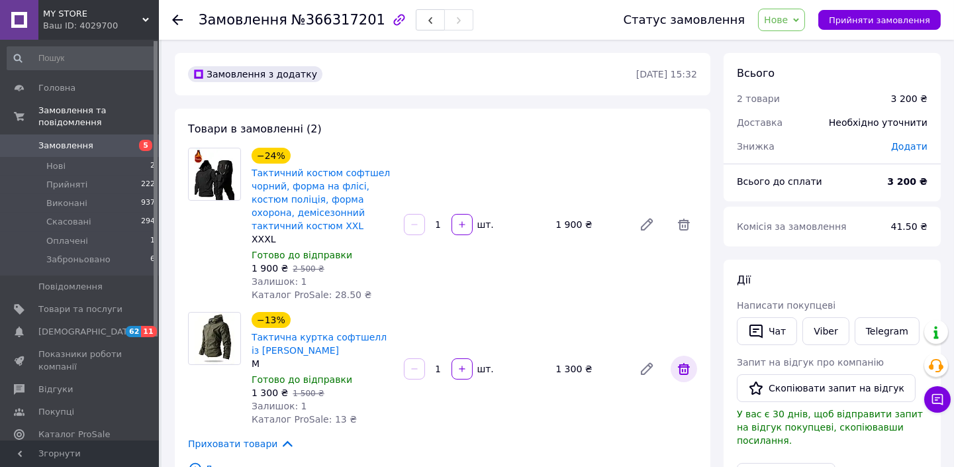
click at [687, 367] on icon at bounding box center [684, 369] width 12 height 12
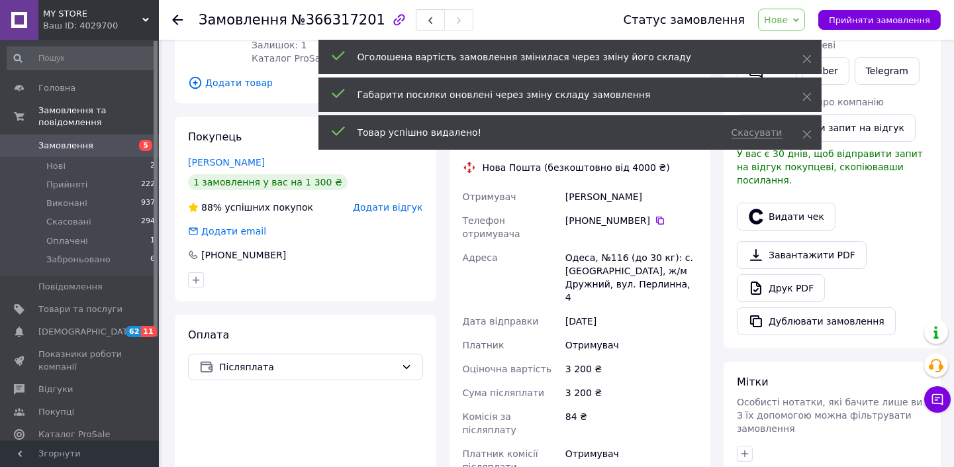
scroll to position [312, 0]
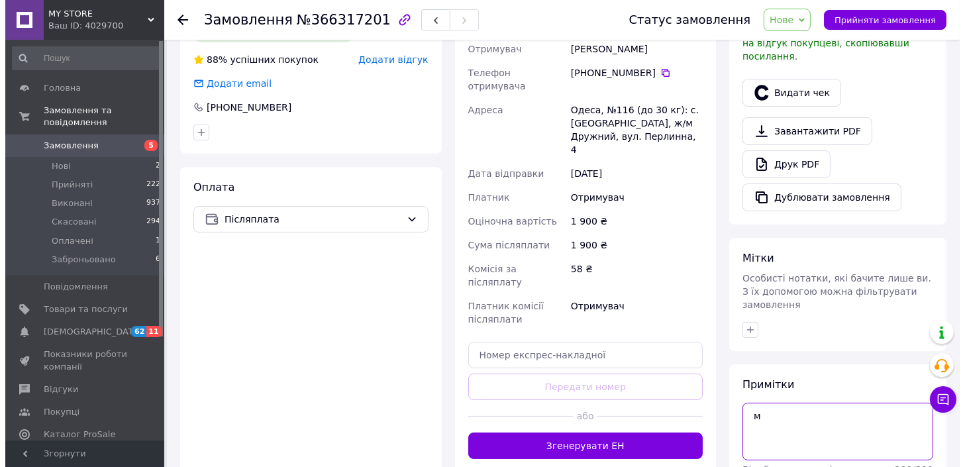
scroll to position [401, 0]
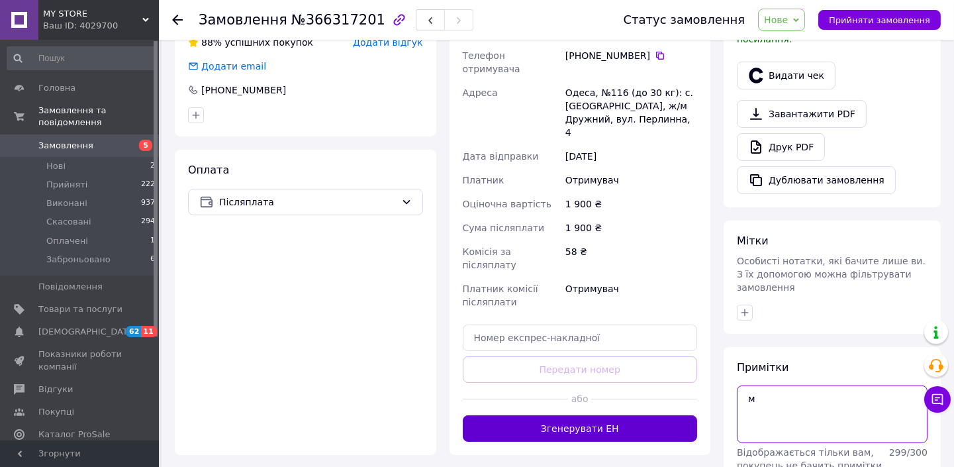
type textarea "м"
click at [597, 415] on button "Згенерувати ЕН" at bounding box center [580, 428] width 235 height 26
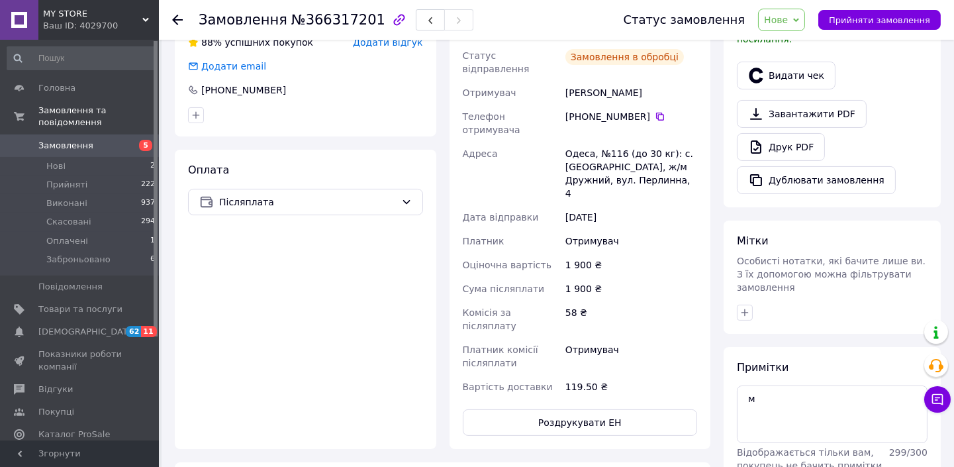
click at [788, 25] on span "Нове" at bounding box center [776, 20] width 24 height 11
click at [795, 41] on li "Прийнято" at bounding box center [797, 46] width 77 height 20
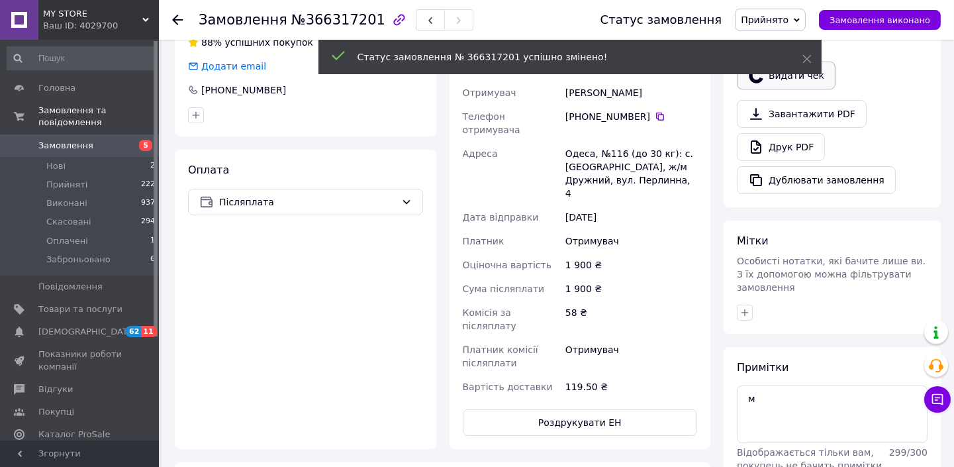
click at [823, 63] on button "Видати чек" at bounding box center [786, 76] width 99 height 28
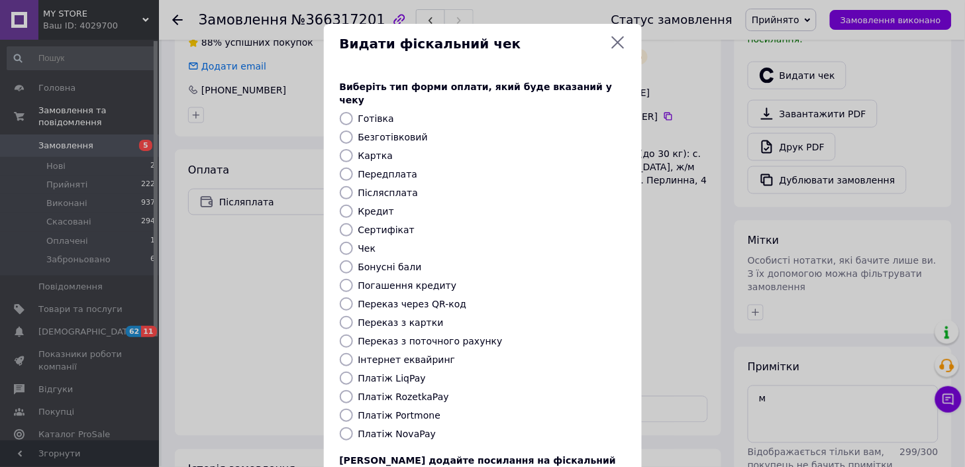
click at [380, 187] on label "Післясплата" at bounding box center [388, 192] width 60 height 11
click at [353, 186] on input "Післясплата" at bounding box center [346, 192] width 13 height 13
radio input "true"
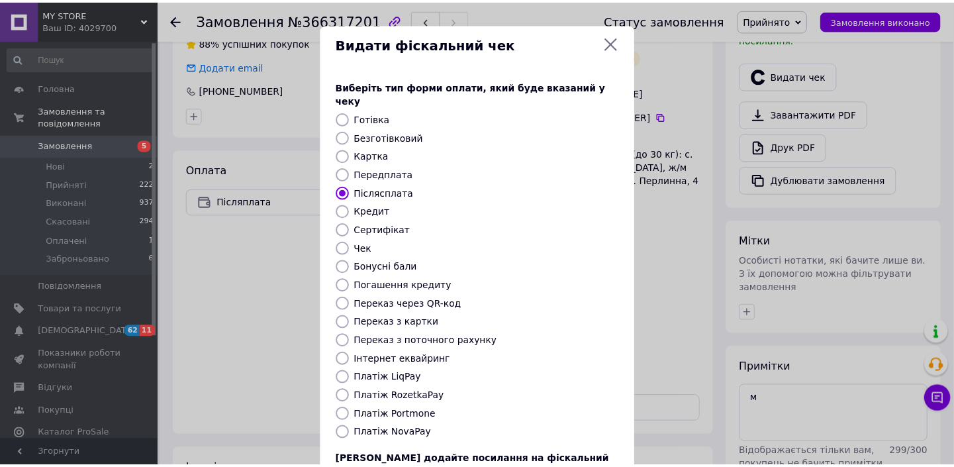
scroll to position [102, 0]
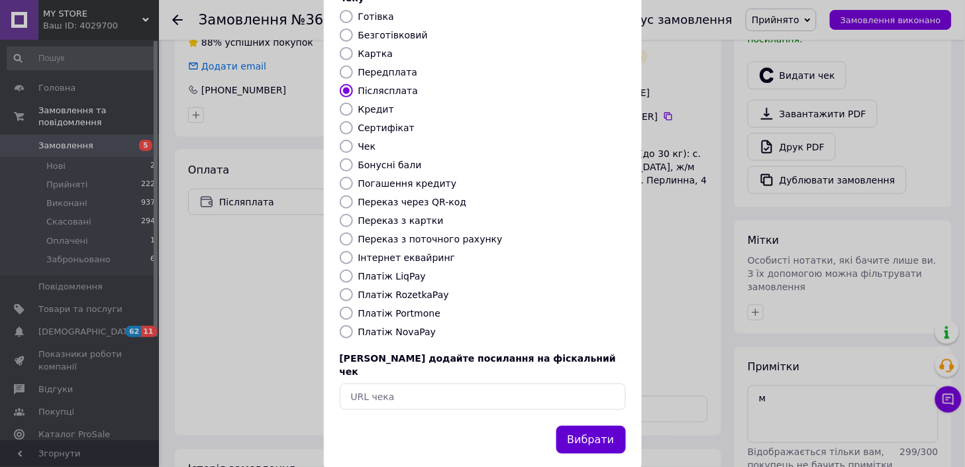
click at [599, 426] on button "Вибрати" at bounding box center [591, 440] width 70 height 28
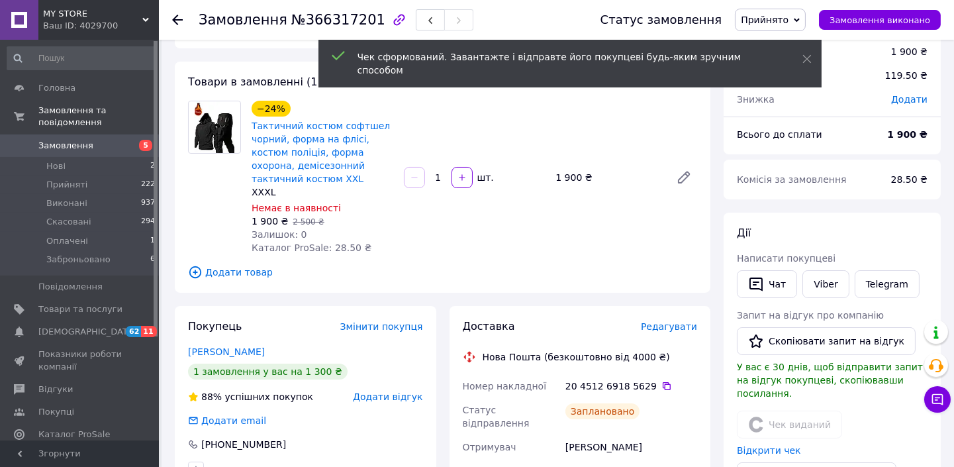
scroll to position [0, 0]
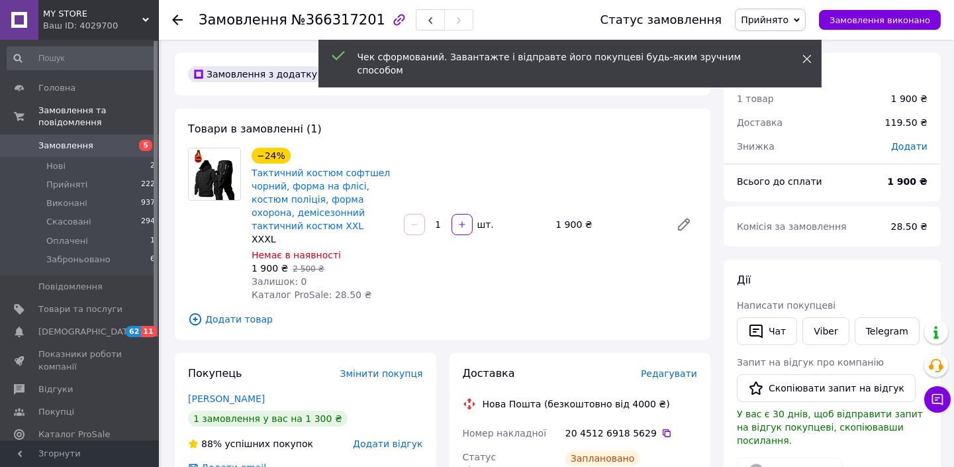
click at [805, 56] on icon at bounding box center [807, 58] width 9 height 9
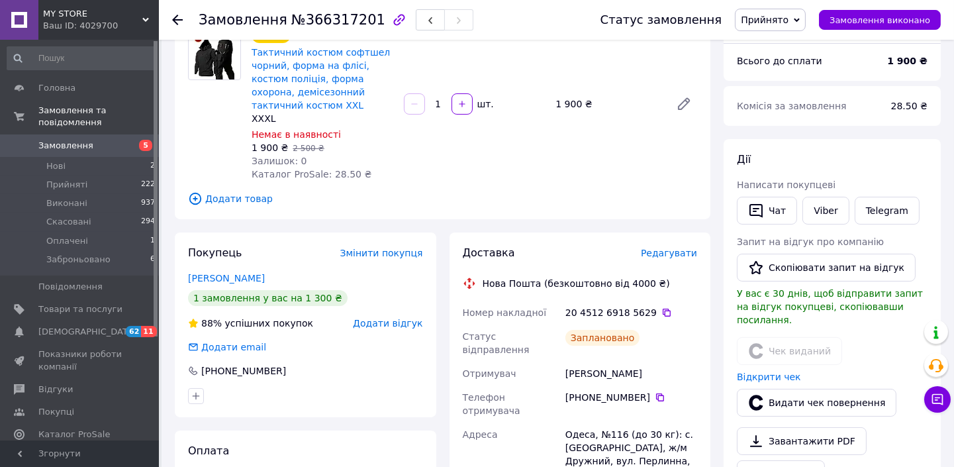
scroll to position [126, 0]
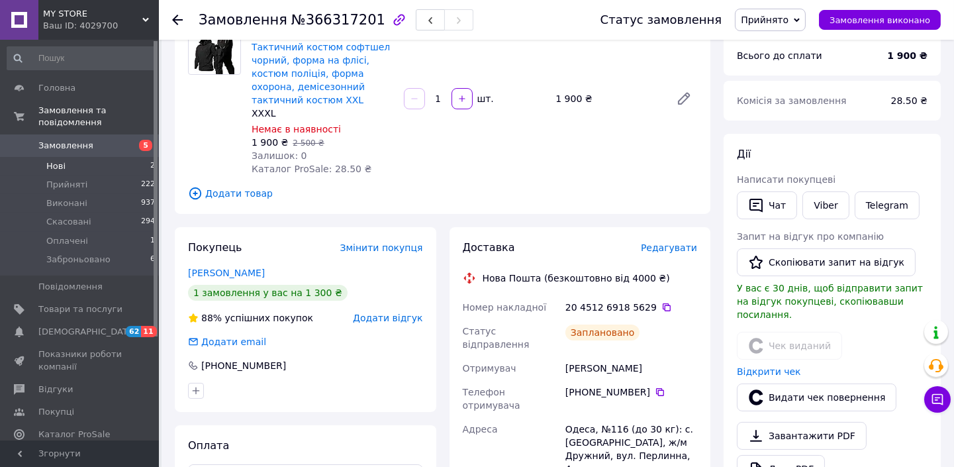
click at [63, 160] on span "Нові" at bounding box center [55, 166] width 19 height 12
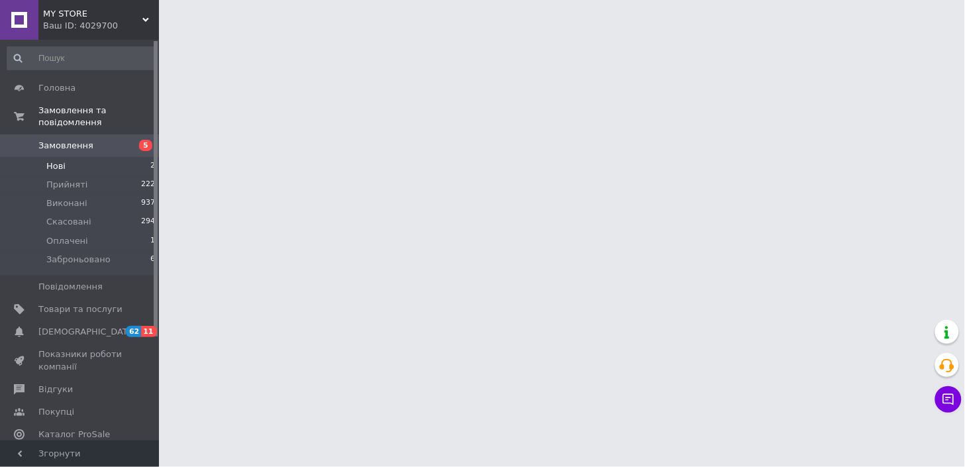
click at [65, 157] on li "Нові 2" at bounding box center [81, 166] width 163 height 19
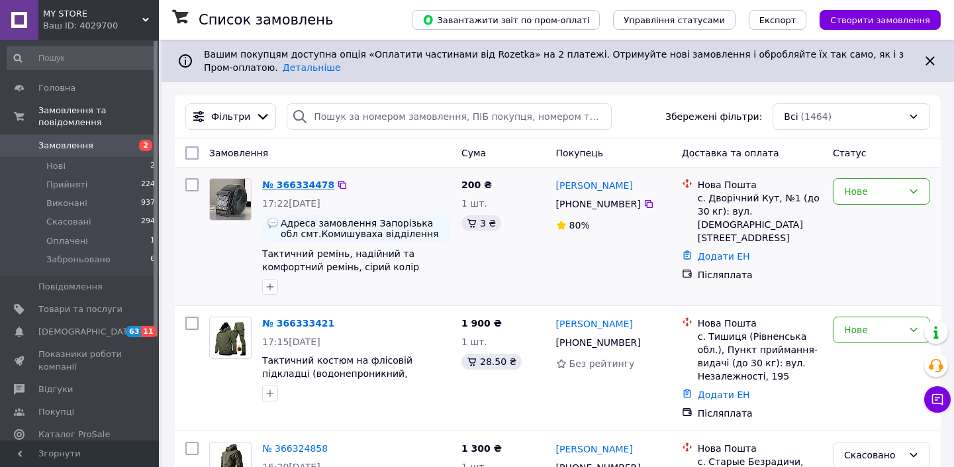
click at [281, 184] on link "№ 366334478" at bounding box center [298, 184] width 72 height 11
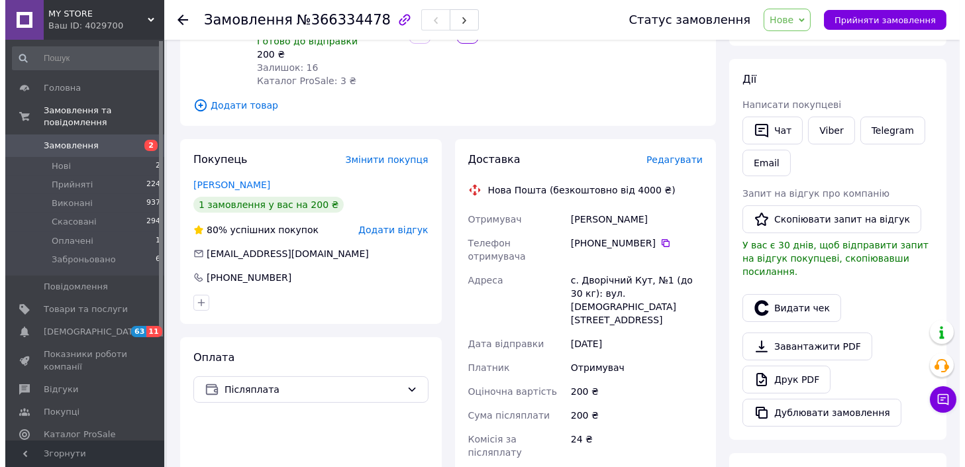
scroll to position [203, 0]
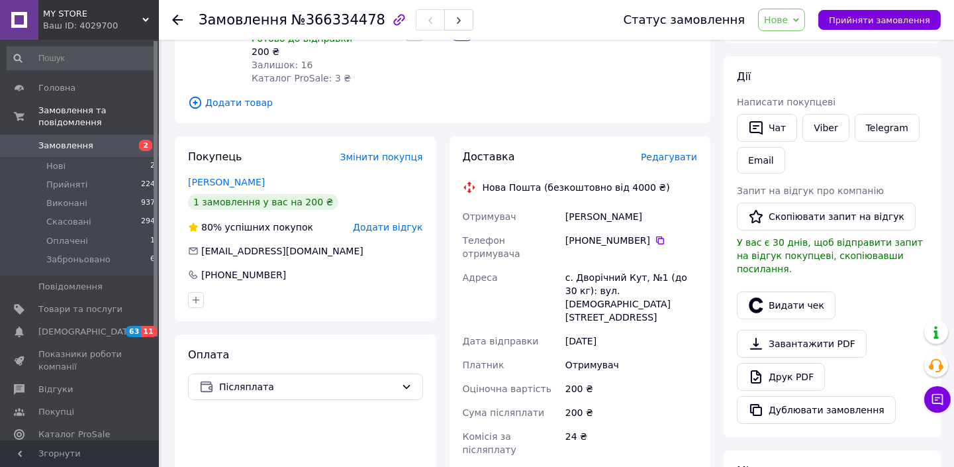
click at [671, 152] on span "Редагувати" at bounding box center [669, 157] width 56 height 11
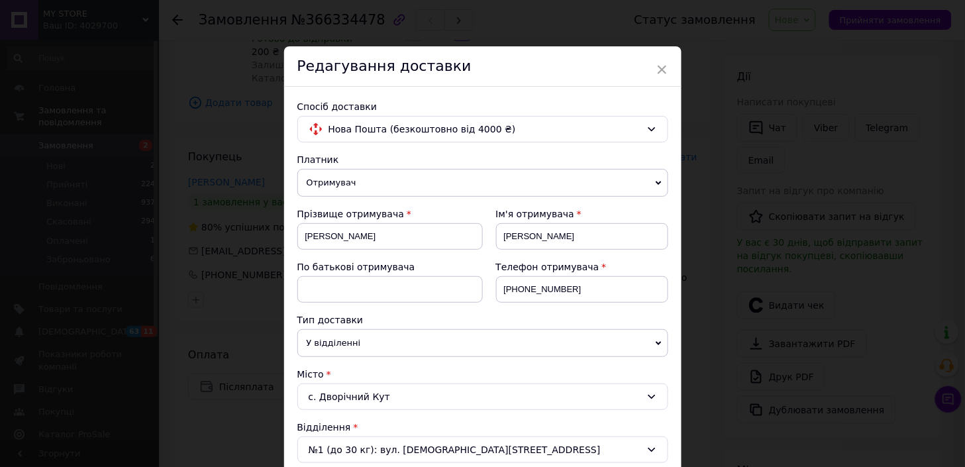
scroll to position [148, 0]
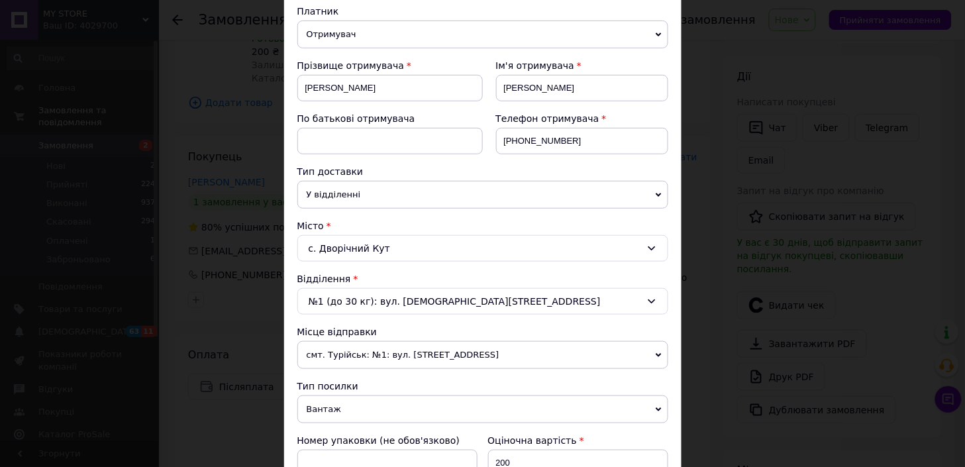
click at [421, 254] on div "с. Дворічний Кут" at bounding box center [482, 248] width 371 height 26
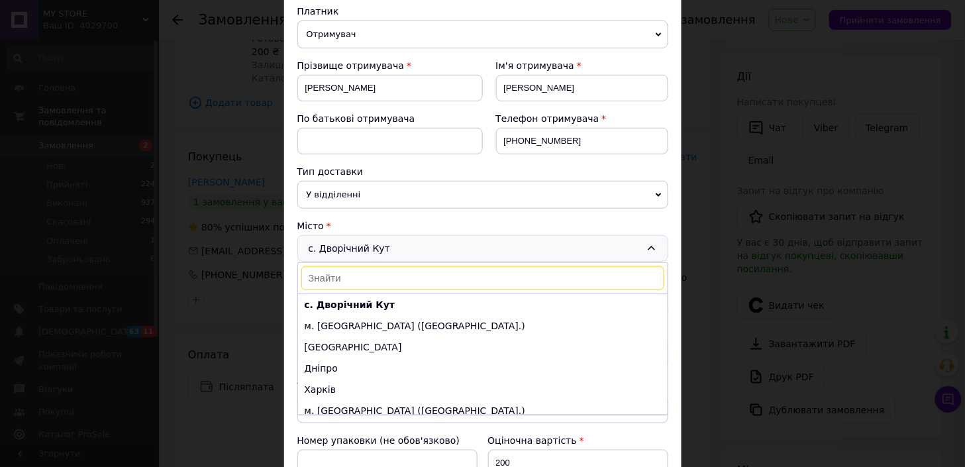
click at [408, 281] on input at bounding box center [482, 278] width 363 height 24
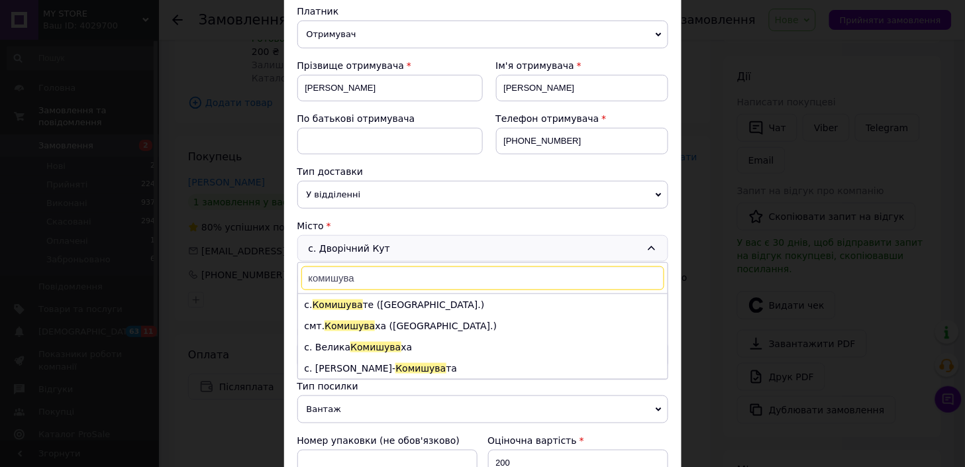
type input "комишува"
click at [742, 125] on div "× Редагування доставки Спосіб доставки Нова Пошта (безкоштовно від 4000 ₴) Плат…" at bounding box center [482, 233] width 965 height 467
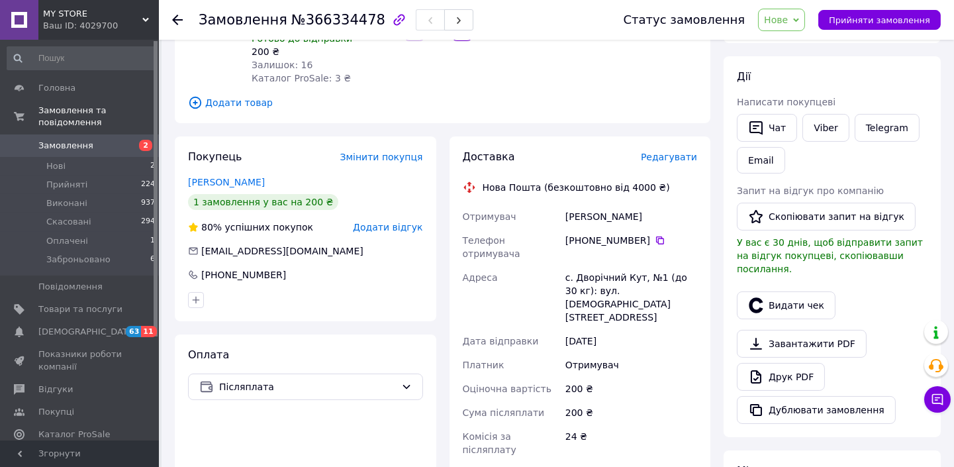
click at [677, 152] on span "Редагувати" at bounding box center [669, 157] width 56 height 11
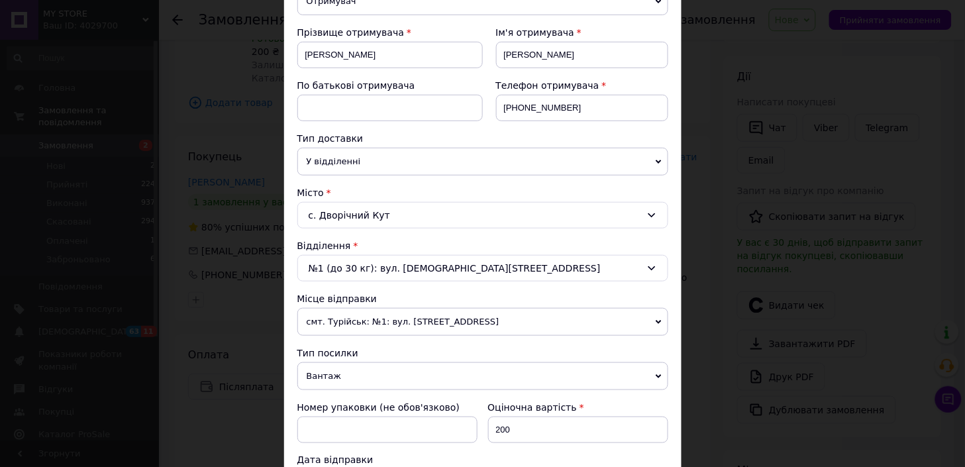
scroll to position [186, 0]
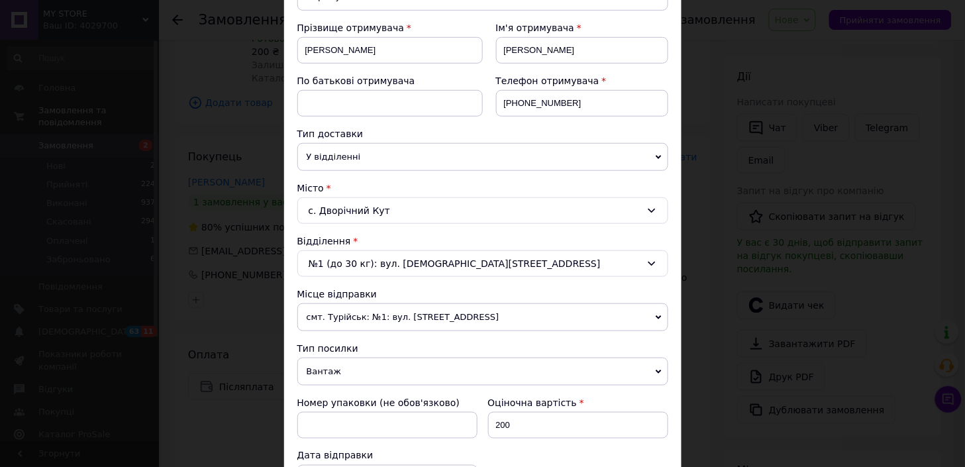
click at [478, 210] on div "с. Дворічний Кут" at bounding box center [482, 210] width 371 height 26
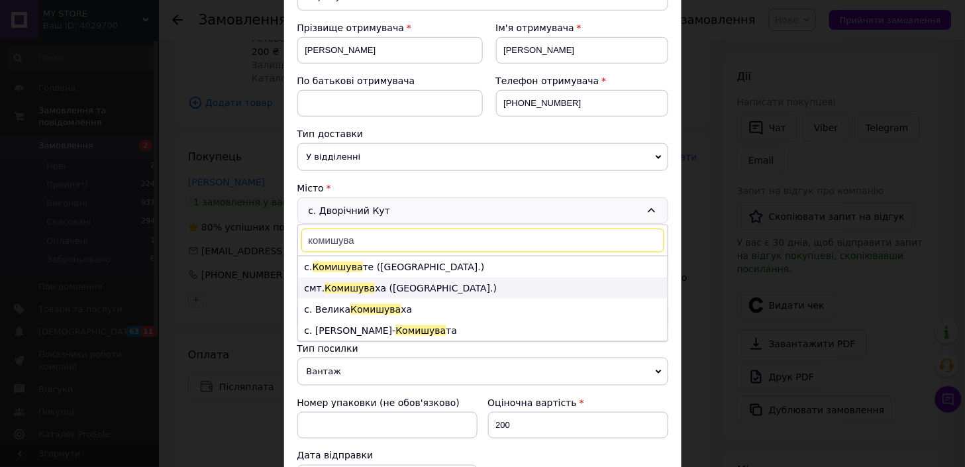
type input "комишува"
click at [361, 293] on span "Комишува" at bounding box center [350, 288] width 50 height 11
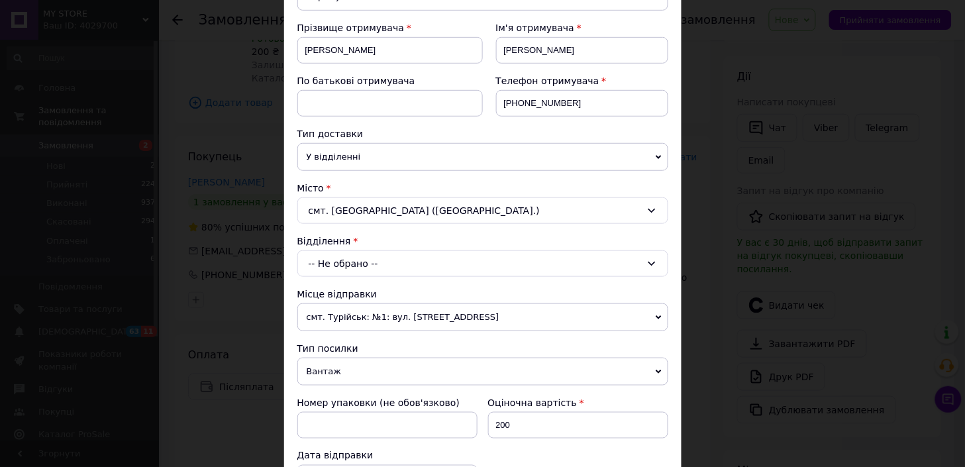
click at [387, 267] on div "-- Не обрано --" at bounding box center [482, 263] width 371 height 26
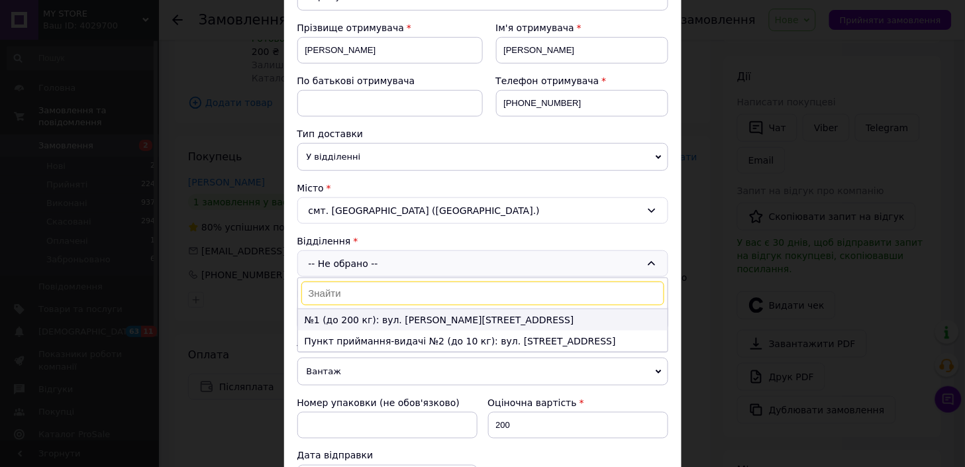
click at [348, 320] on li "№1 (до 200 кг): вул. [PERSON_NAME][STREET_ADDRESS]" at bounding box center [483, 319] width 370 height 21
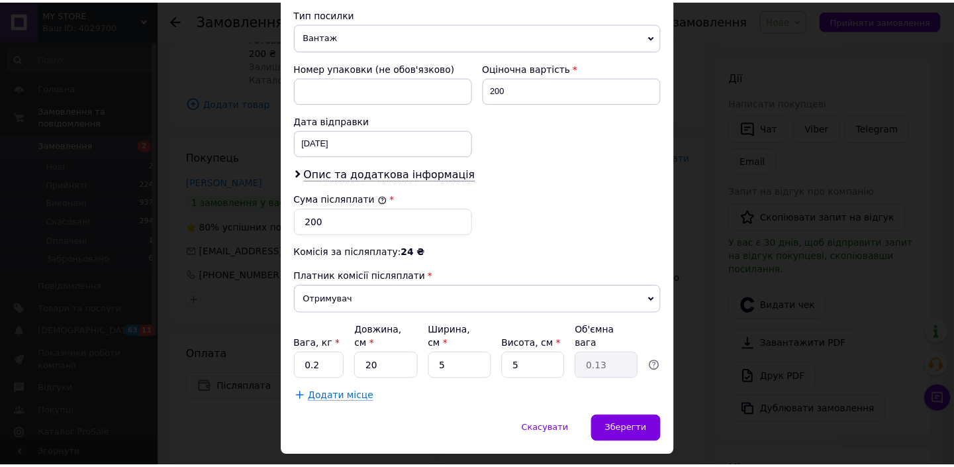
scroll to position [525, 0]
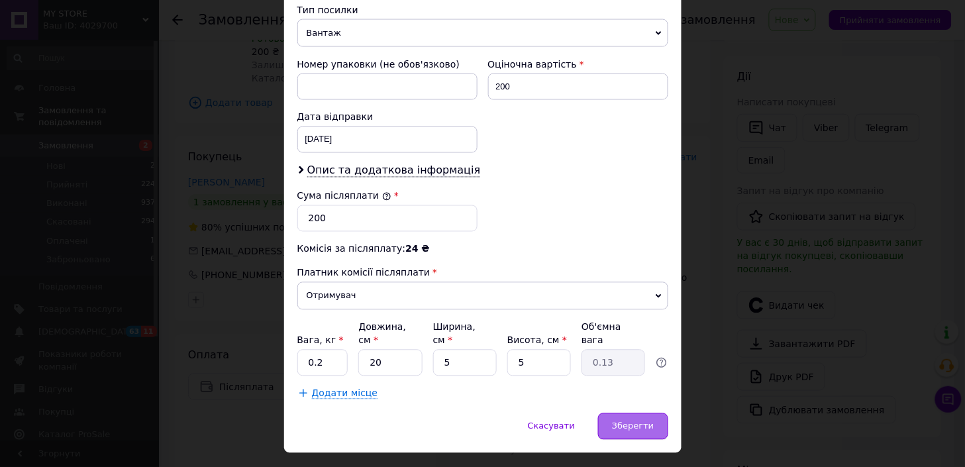
click at [640, 421] on div "Зберегти" at bounding box center [633, 426] width 70 height 26
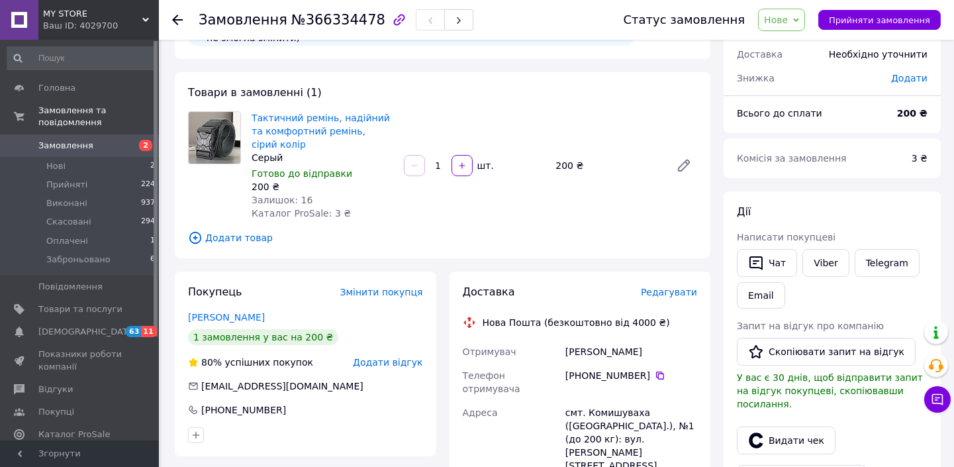
scroll to position [0, 0]
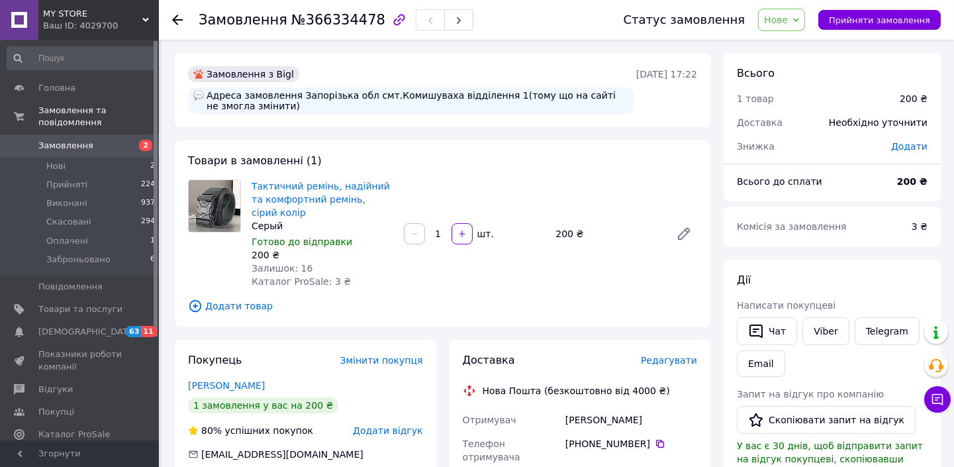
click at [797, 12] on span "Нове" at bounding box center [781, 20] width 47 height 23
click at [792, 42] on li "Прийнято" at bounding box center [797, 46] width 77 height 20
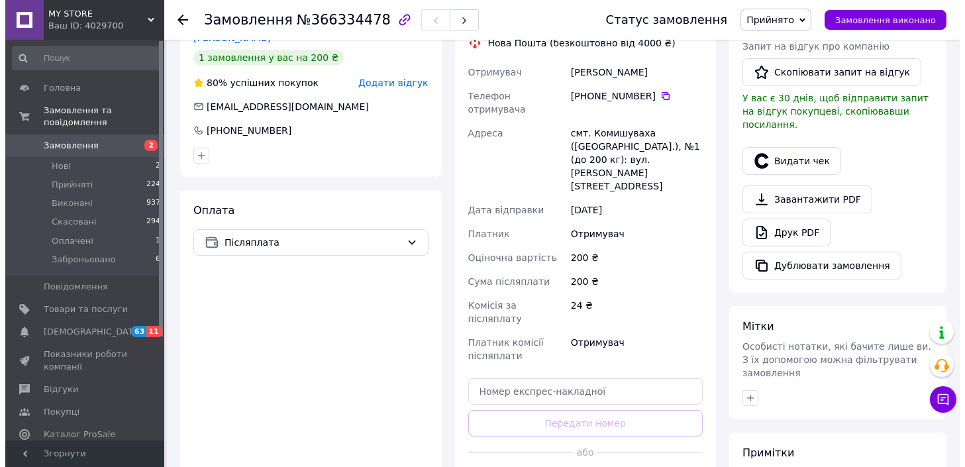
scroll to position [355, 0]
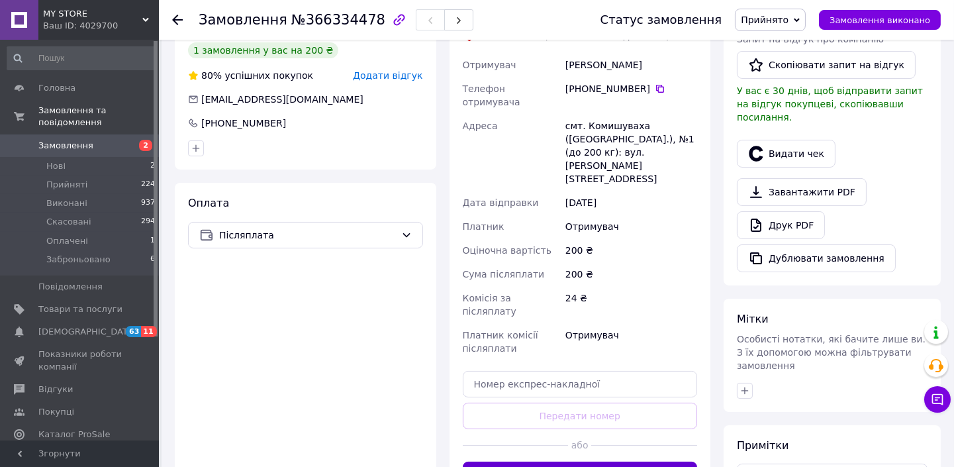
click at [584, 462] on button "Згенерувати ЕН" at bounding box center [580, 475] width 235 height 26
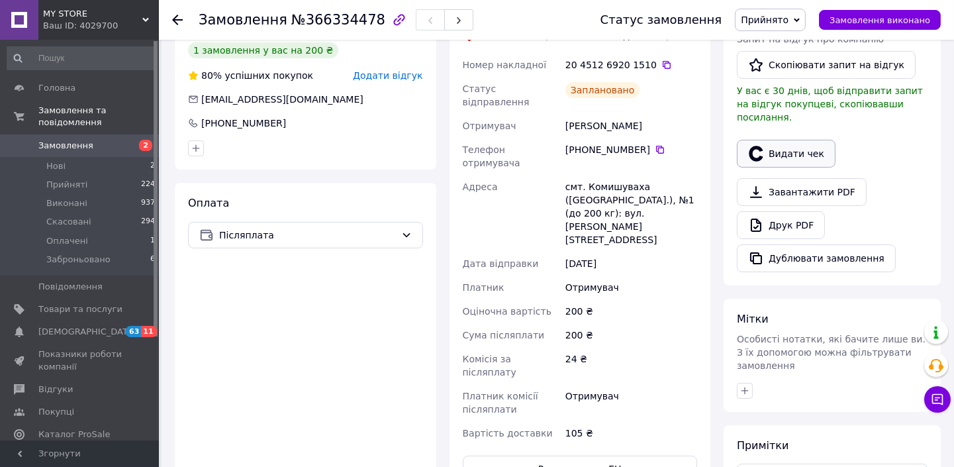
click at [784, 142] on button "Видати чек" at bounding box center [786, 154] width 99 height 28
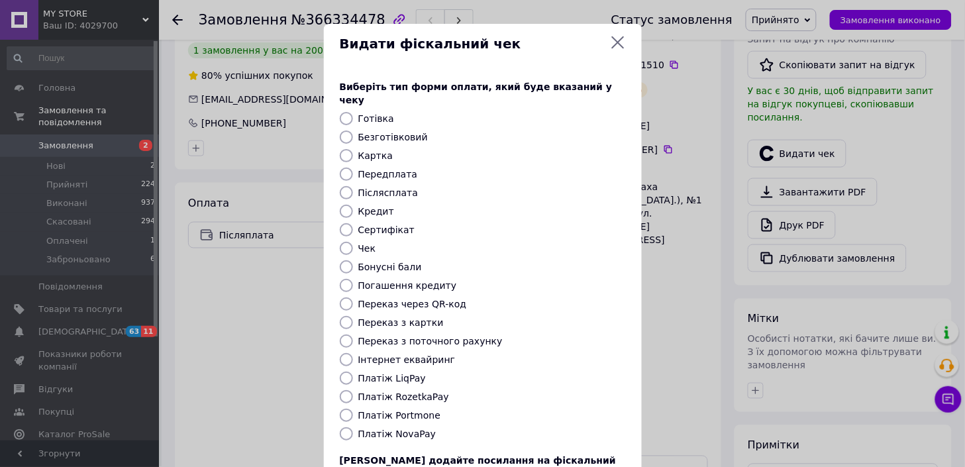
click at [368, 187] on label "Післясплата" at bounding box center [388, 192] width 60 height 11
click at [353, 186] on input "Післясплата" at bounding box center [346, 192] width 13 height 13
radio input "true"
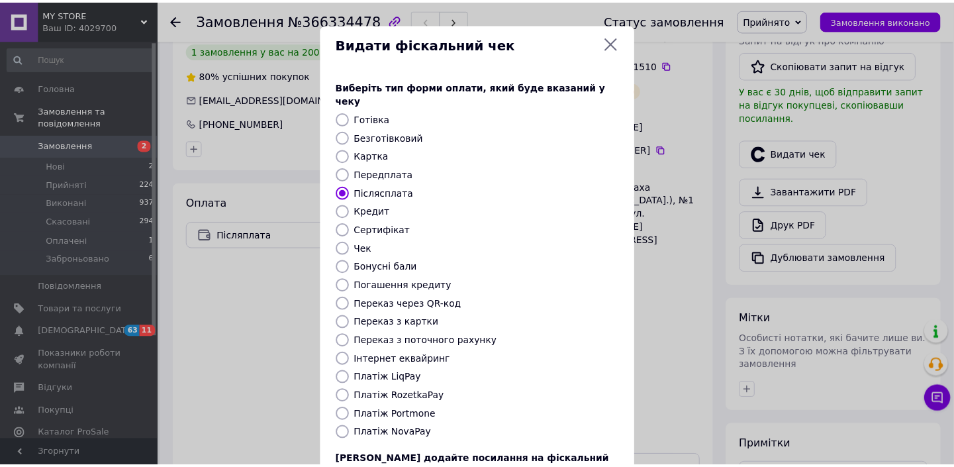
scroll to position [102, 0]
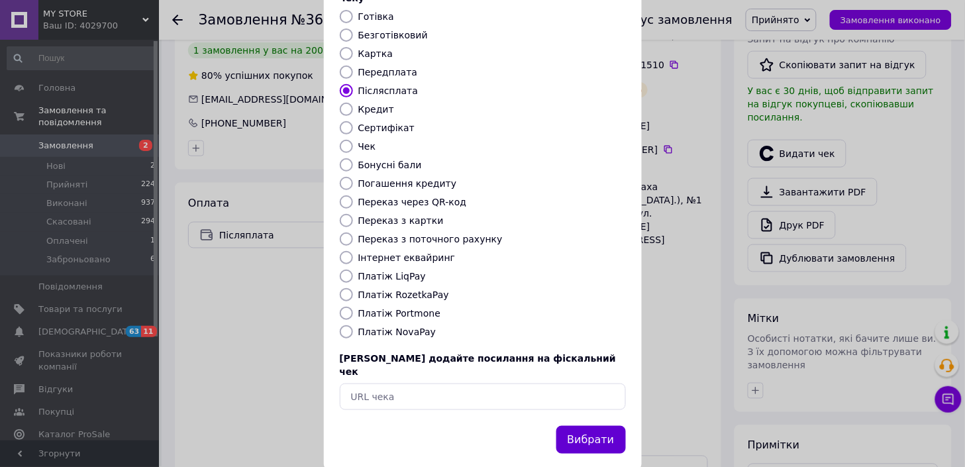
click at [581, 426] on button "Вибрати" at bounding box center [591, 440] width 70 height 28
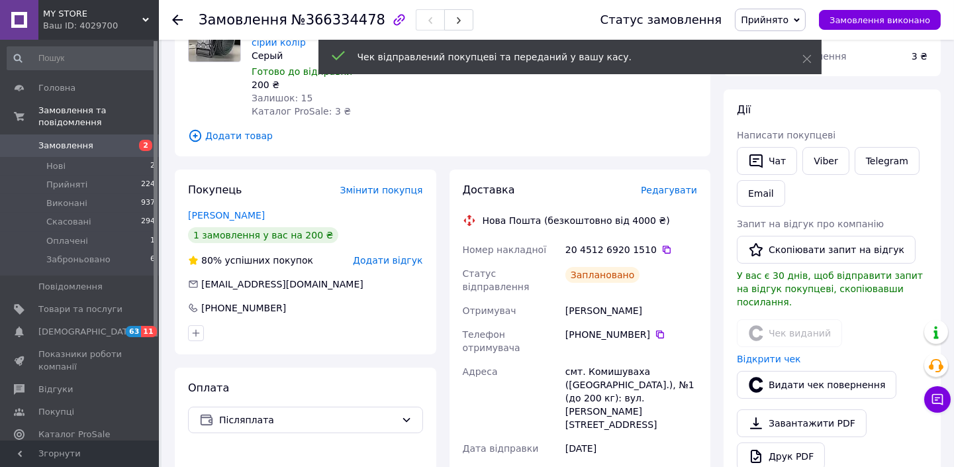
scroll to position [61, 0]
